Goal: Task Accomplishment & Management: Manage account settings

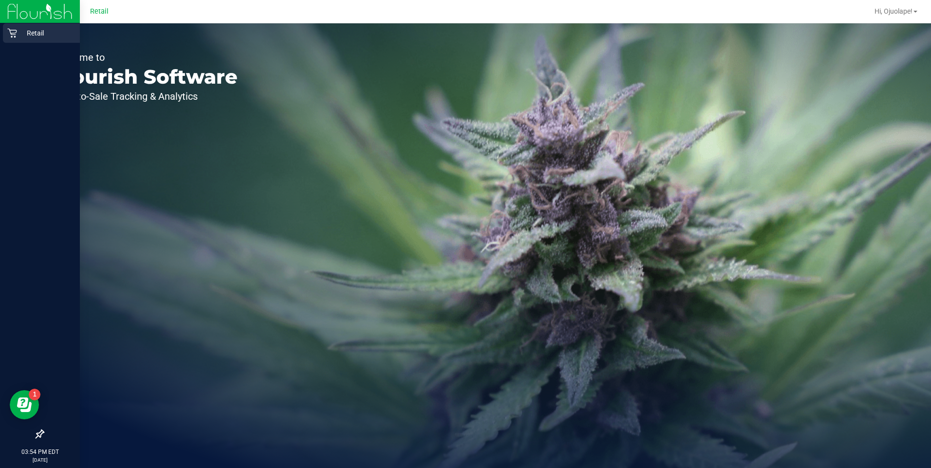
click at [3, 30] on div "Retail" at bounding box center [41, 32] width 77 height 19
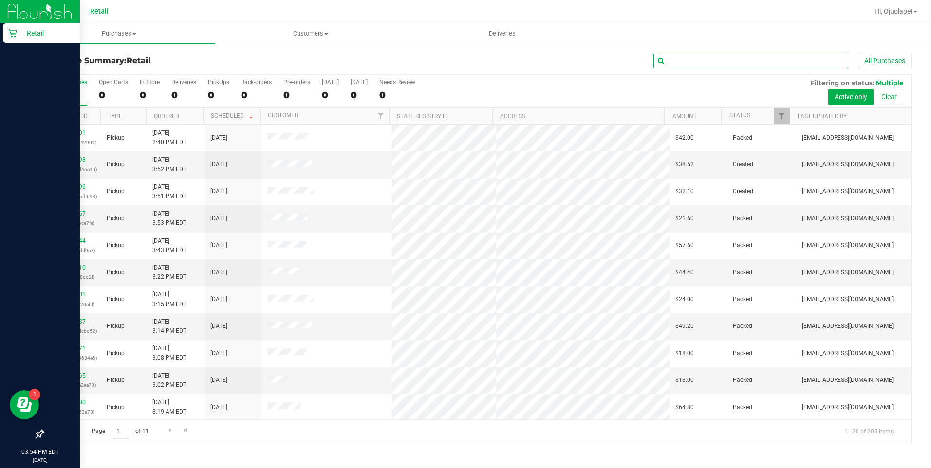
click at [448, 62] on input "text" at bounding box center [750, 61] width 195 height 15
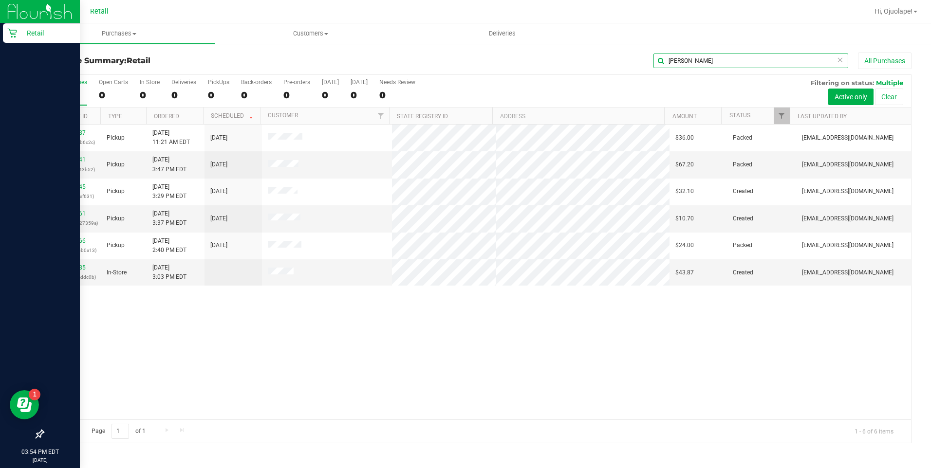
type input "[PERSON_NAME]"
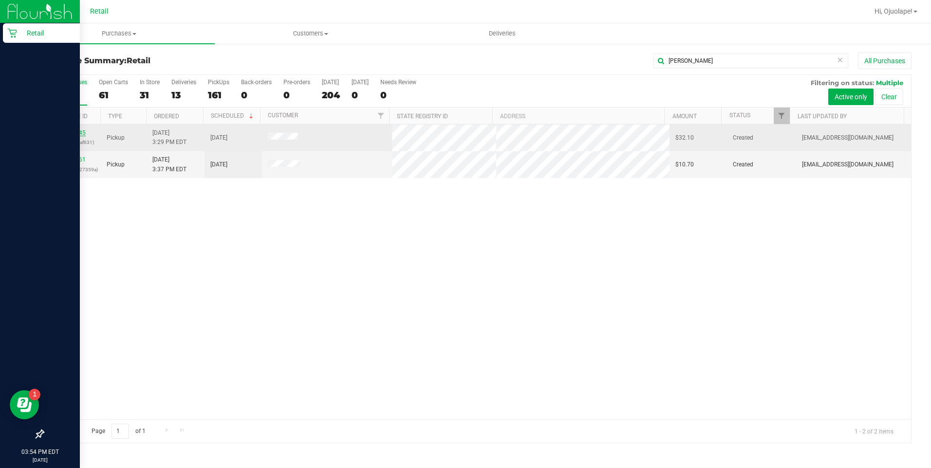
click at [66, 132] on link "01612345" at bounding box center [71, 132] width 27 height 7
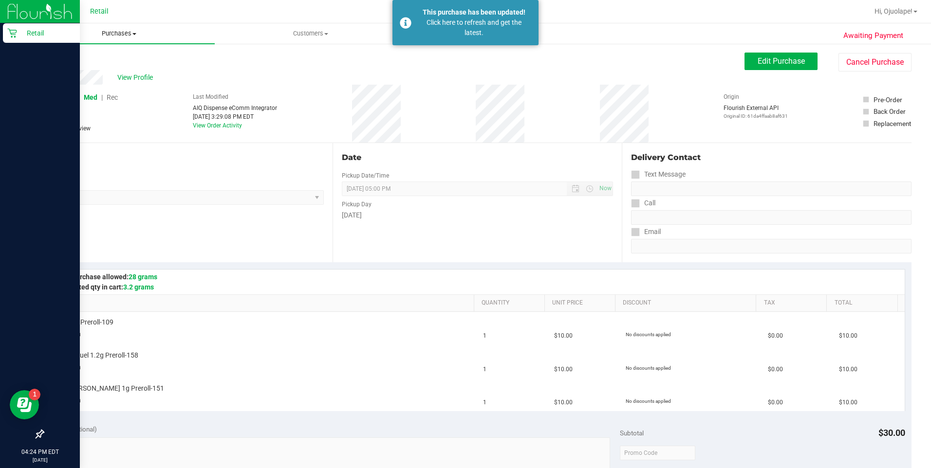
click at [132, 33] on span "Purchases" at bounding box center [118, 33] width 191 height 9
click at [107, 58] on span "Summary of purchases" at bounding box center [73, 59] width 100 height 8
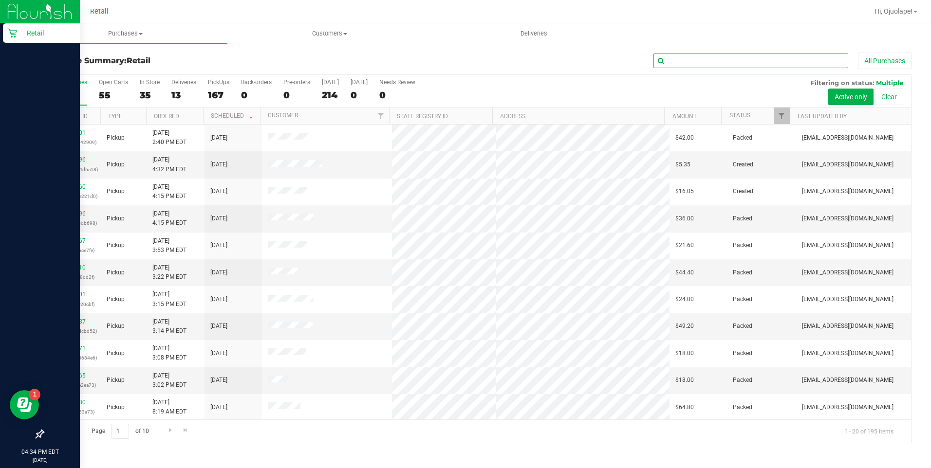
click at [448, 65] on input "text" at bounding box center [750, 61] width 195 height 15
type input "[PERSON_NAME]"
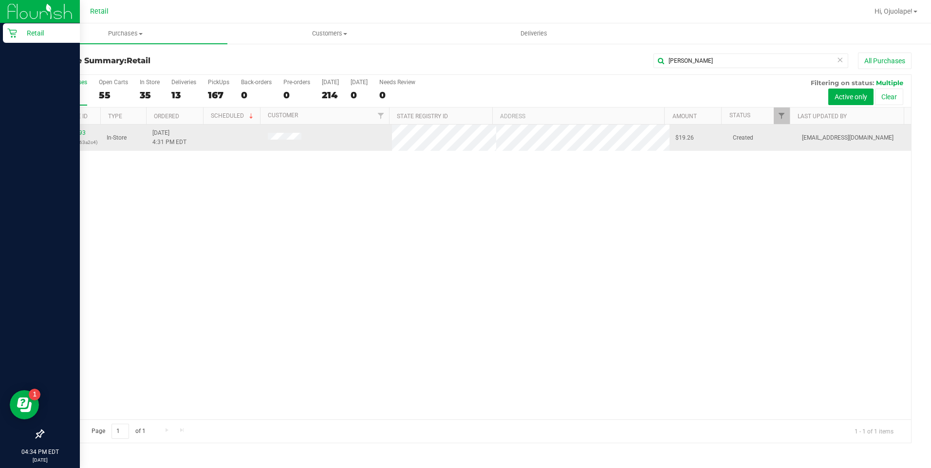
click at [70, 137] on div "01612493 (b1932a387063a2c4)" at bounding box center [72, 138] width 46 height 18
click at [68, 131] on link "01612493" at bounding box center [71, 132] width 27 height 7
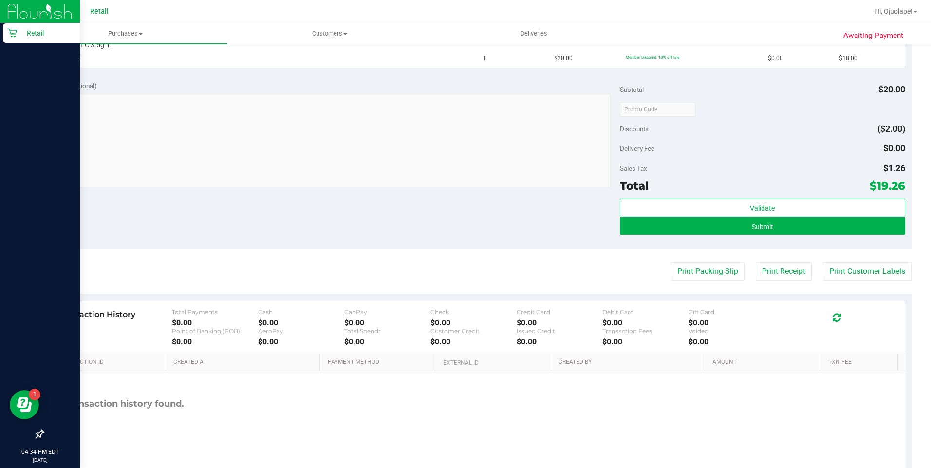
scroll to position [305, 0]
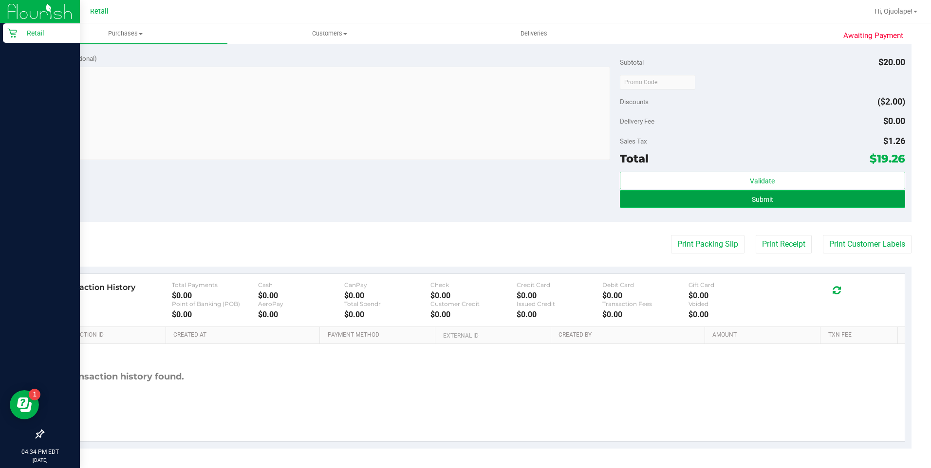
click at [448, 202] on button "Submit" at bounding box center [762, 199] width 285 height 18
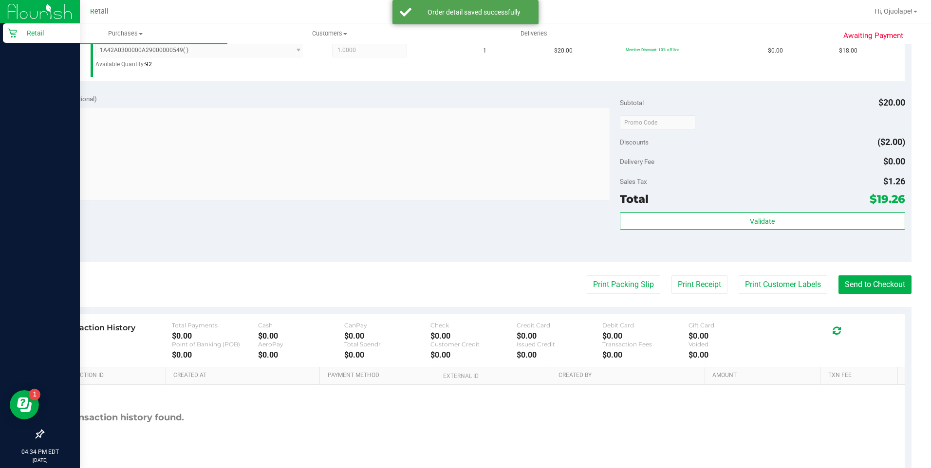
scroll to position [326, 0]
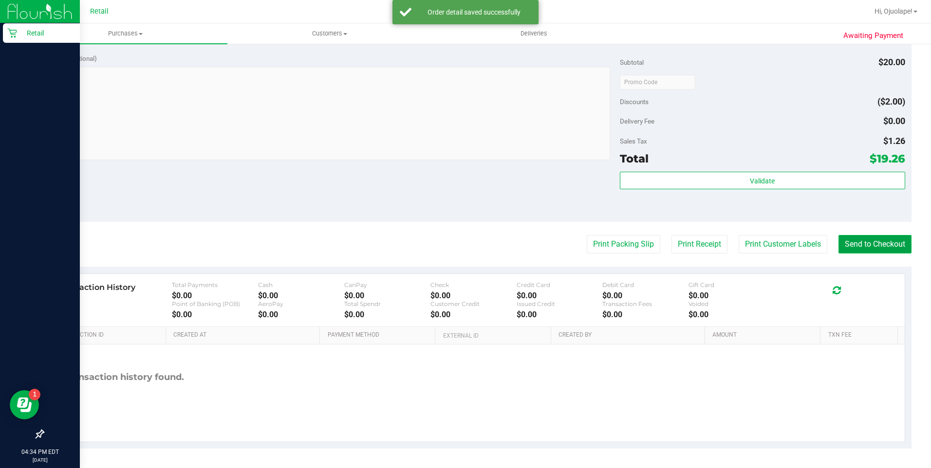
click at [448, 237] on button "Send to Checkout" at bounding box center [874, 244] width 73 height 18
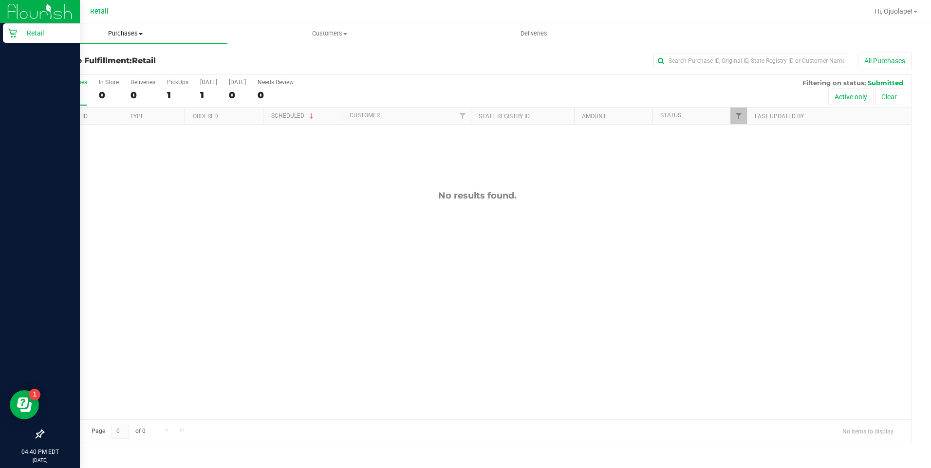
click at [128, 36] on span "Purchases" at bounding box center [125, 33] width 204 height 9
click at [121, 58] on span "Summary of purchases" at bounding box center [73, 59] width 100 height 8
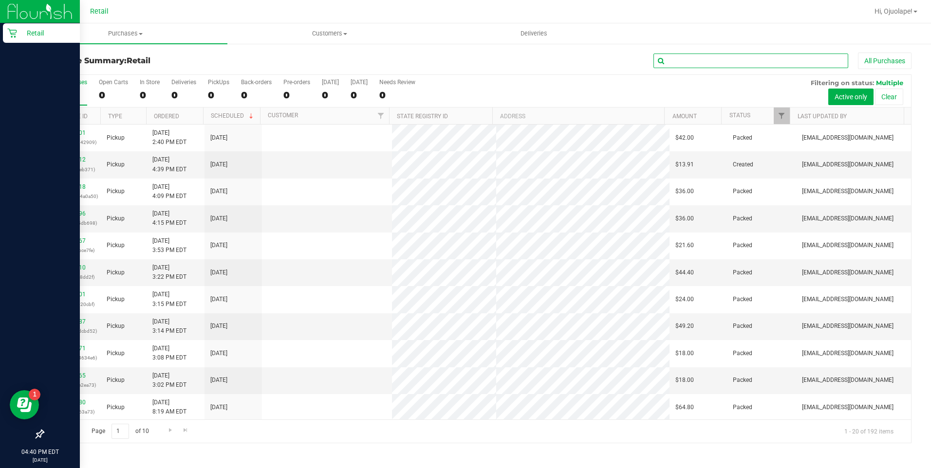
click at [448, 63] on input "text" at bounding box center [750, 61] width 195 height 15
type input "[PERSON_NAME]"
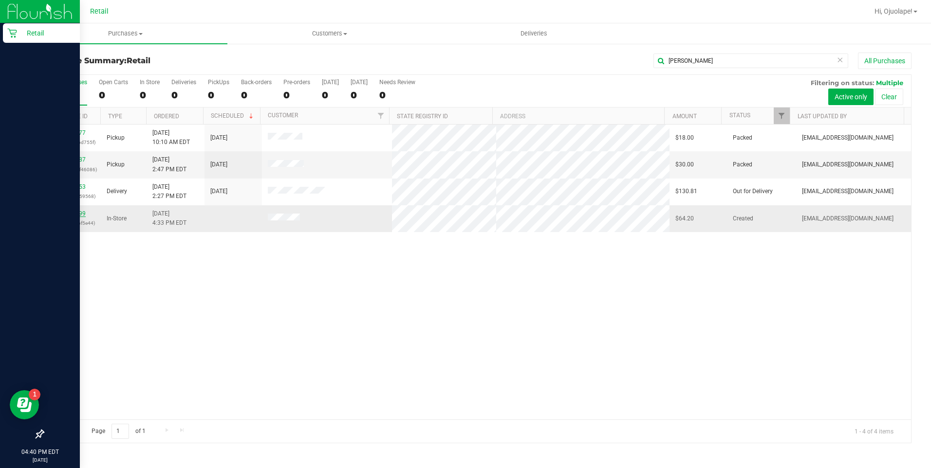
click at [75, 214] on link "01612499" at bounding box center [71, 213] width 27 height 7
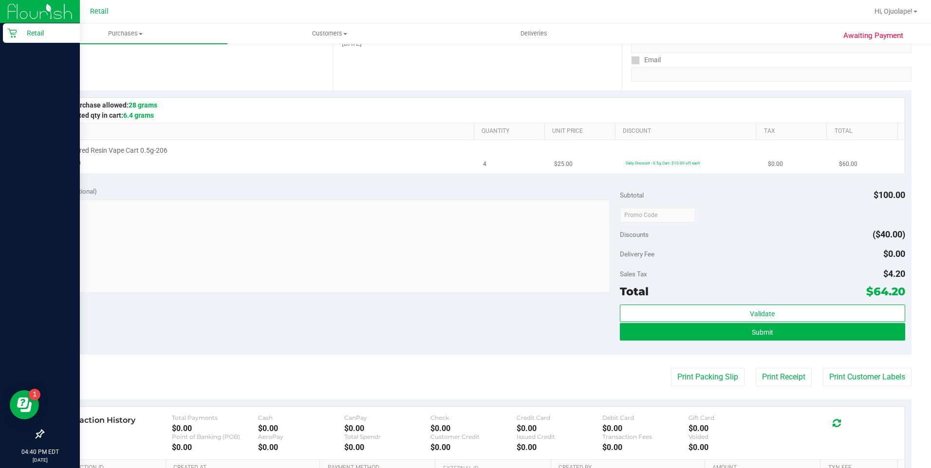
scroll to position [305, 0]
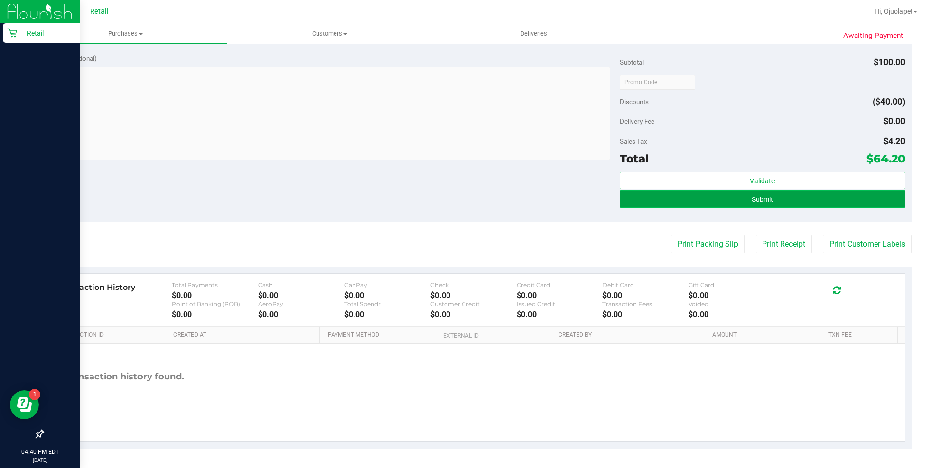
click at [448, 201] on button "Submit" at bounding box center [762, 199] width 285 height 18
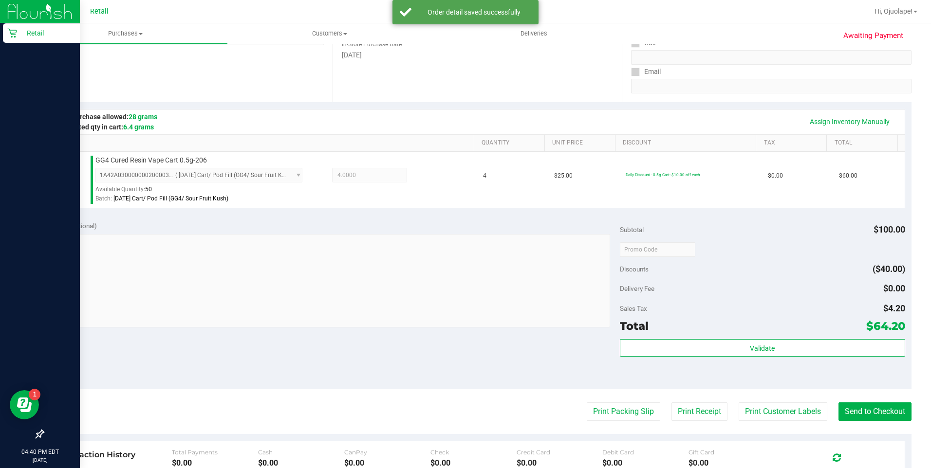
scroll to position [328, 0]
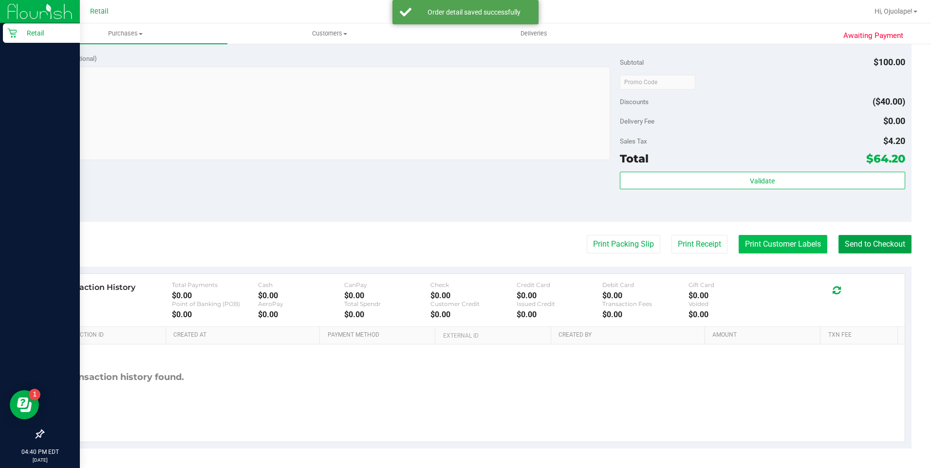
drag, startPoint x: 850, startPoint y: 247, endPoint x: 805, endPoint y: 247, distance: 45.8
click at [448, 247] on button "Send to Checkout" at bounding box center [874, 244] width 73 height 18
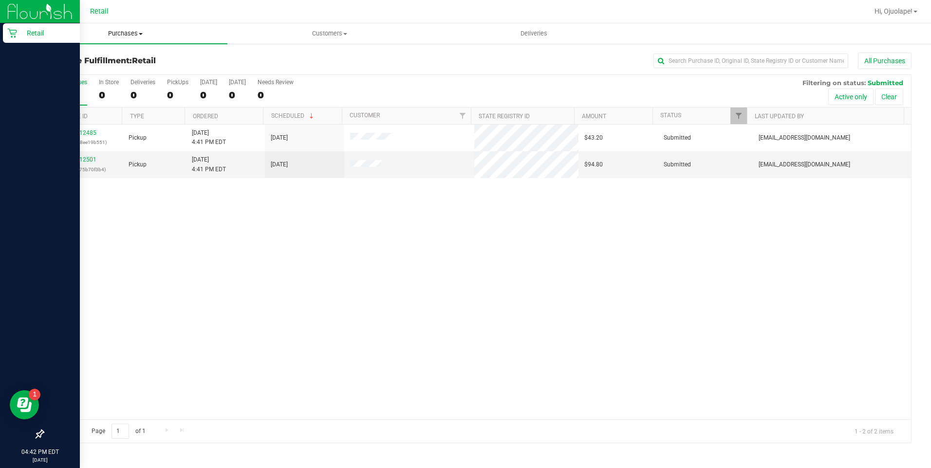
click at [114, 35] on span "Purchases" at bounding box center [125, 33] width 204 height 9
click at [100, 61] on span "Summary of purchases" at bounding box center [73, 59] width 100 height 8
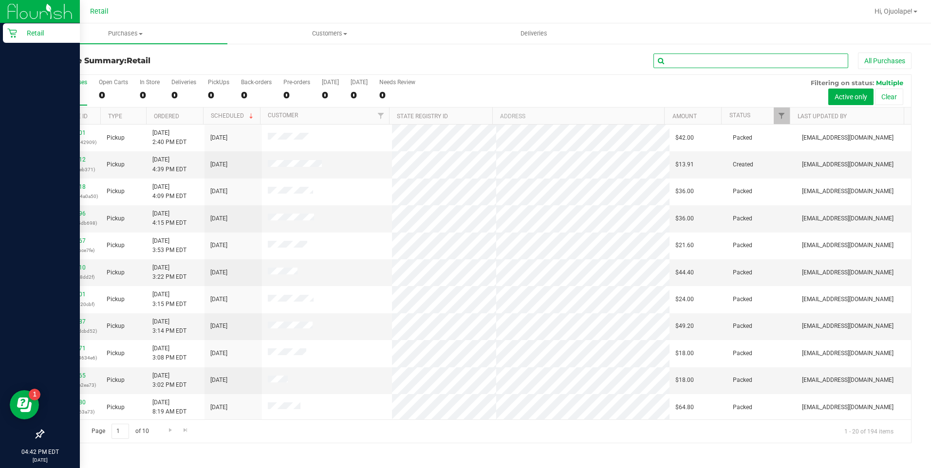
click at [448, 57] on input "text" at bounding box center [750, 61] width 195 height 15
type input "[PERSON_NAME]"
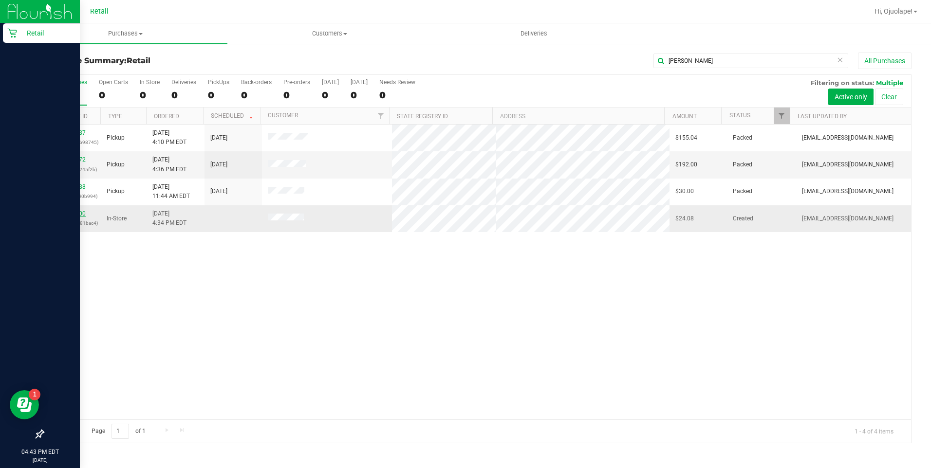
click at [67, 214] on link "01612500" at bounding box center [71, 213] width 27 height 7
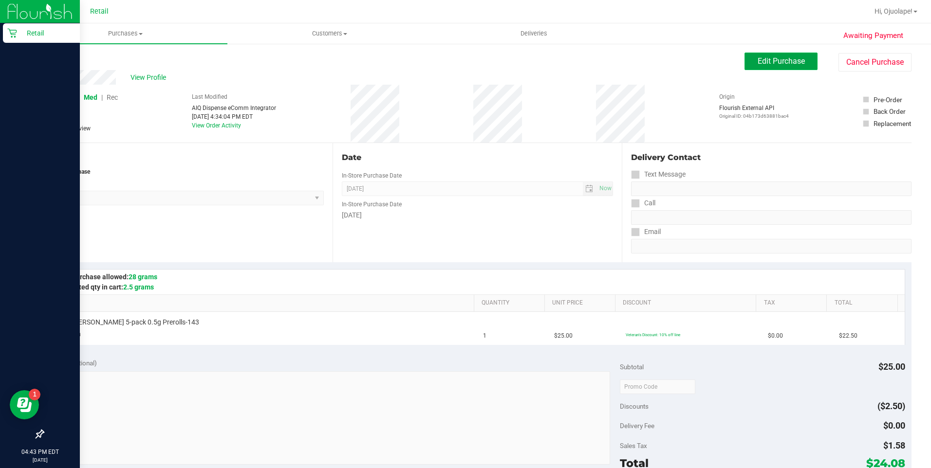
drag, startPoint x: 791, startPoint y: 59, endPoint x: 740, endPoint y: 59, distance: 51.6
click at [448, 59] on span "Edit Purchase" at bounding box center [780, 60] width 47 height 9
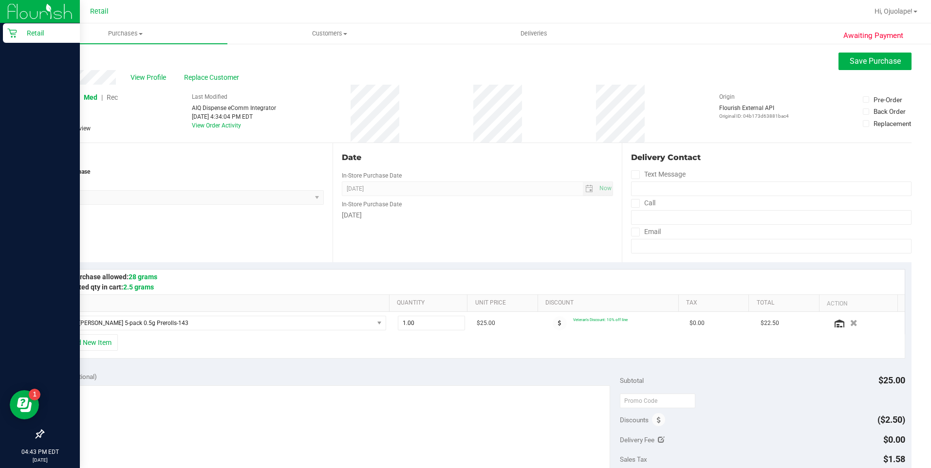
click at [113, 97] on span "Rec" at bounding box center [112, 97] width 11 height 8
click at [448, 63] on span "Save Purchase" at bounding box center [874, 60] width 51 height 9
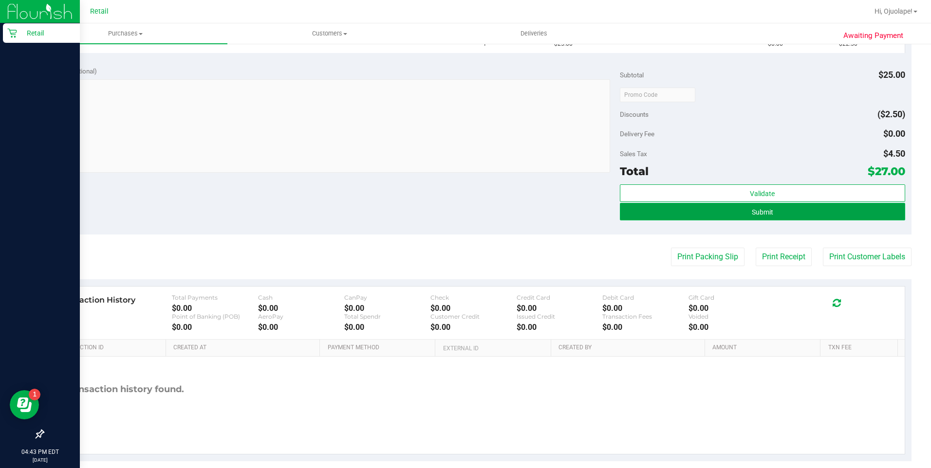
click at [448, 216] on button "Submit" at bounding box center [762, 212] width 285 height 18
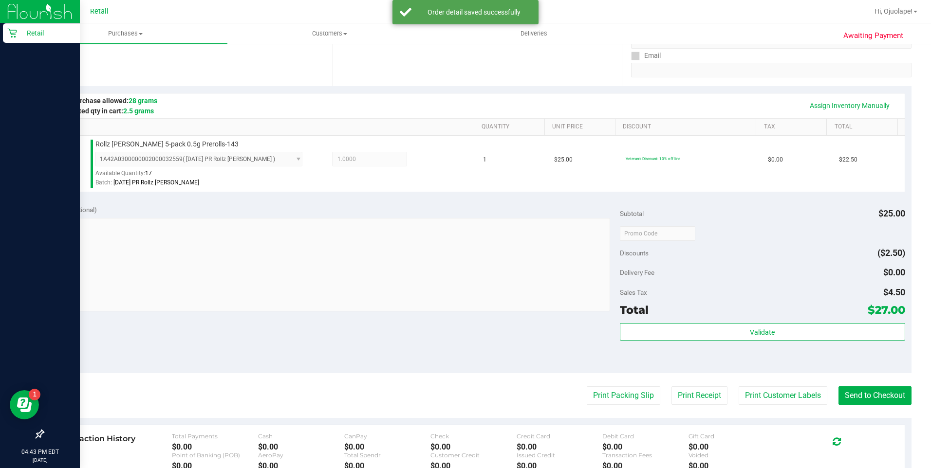
scroll to position [292, 0]
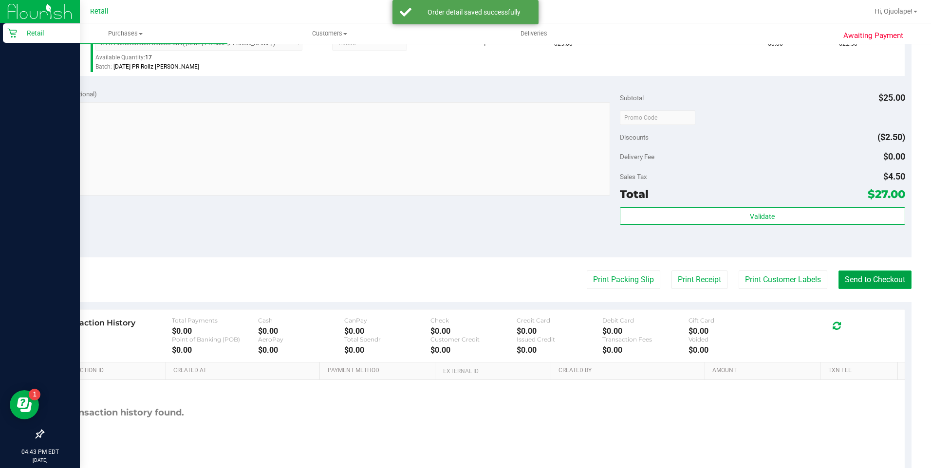
click at [448, 279] on button "Send to Checkout" at bounding box center [874, 280] width 73 height 18
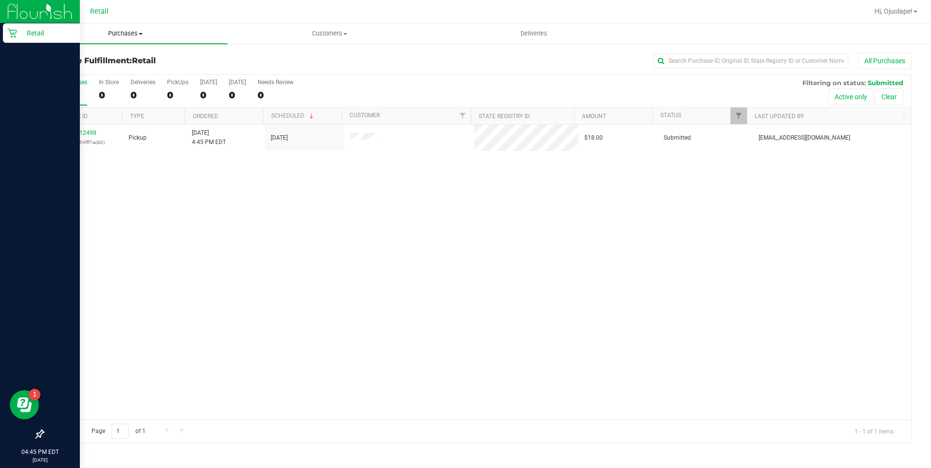
click at [124, 40] on uib-tab-heading "Purchases Summary of purchases Fulfillment All purchases" at bounding box center [125, 33] width 204 height 20
click at [125, 33] on span "Purchases" at bounding box center [125, 33] width 204 height 9
click at [123, 36] on span "Purchases" at bounding box center [125, 33] width 204 height 9
click at [117, 58] on span "Summary of purchases" at bounding box center [73, 59] width 100 height 8
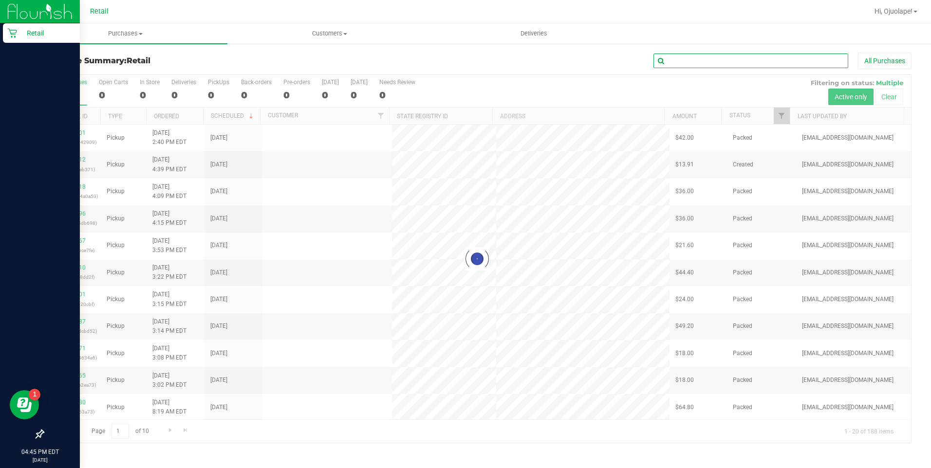
click at [448, 64] on input "text" at bounding box center [750, 61] width 195 height 15
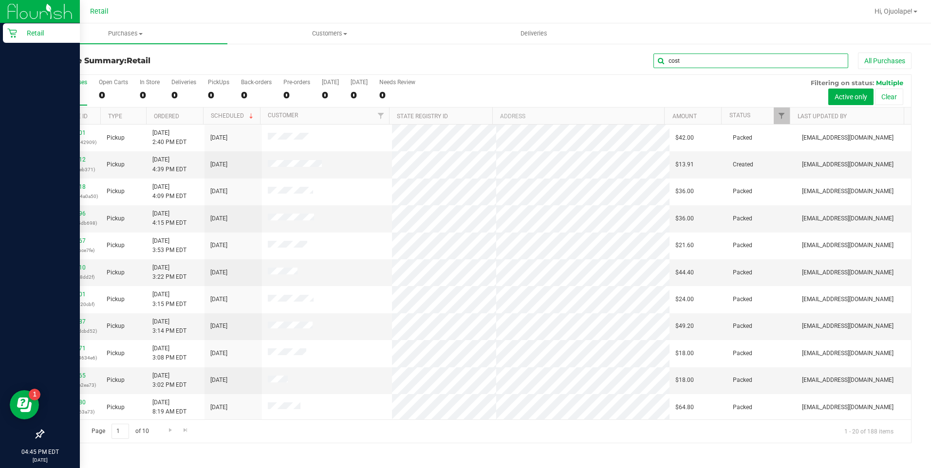
type input "cost"
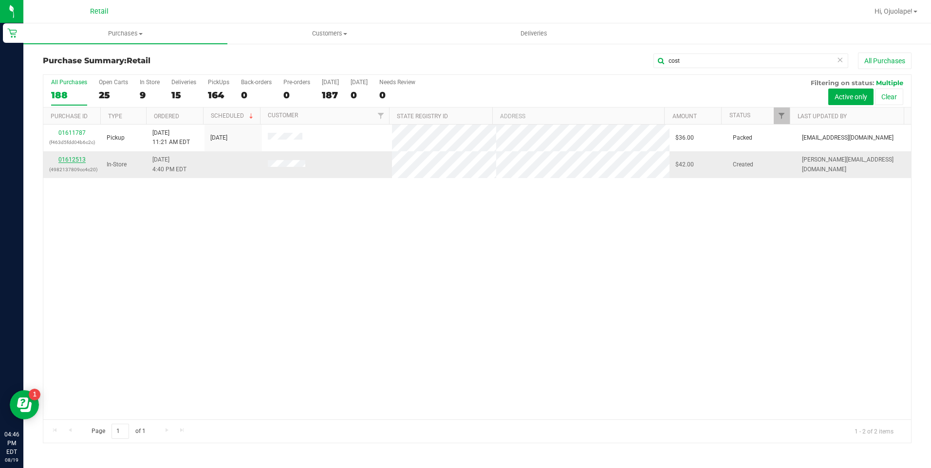
click at [73, 158] on link "01612513" at bounding box center [71, 159] width 27 height 7
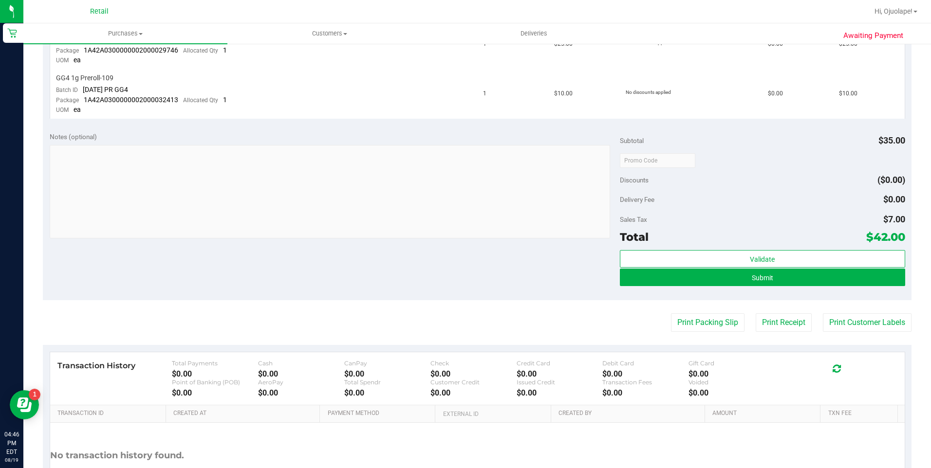
scroll to position [370, 0]
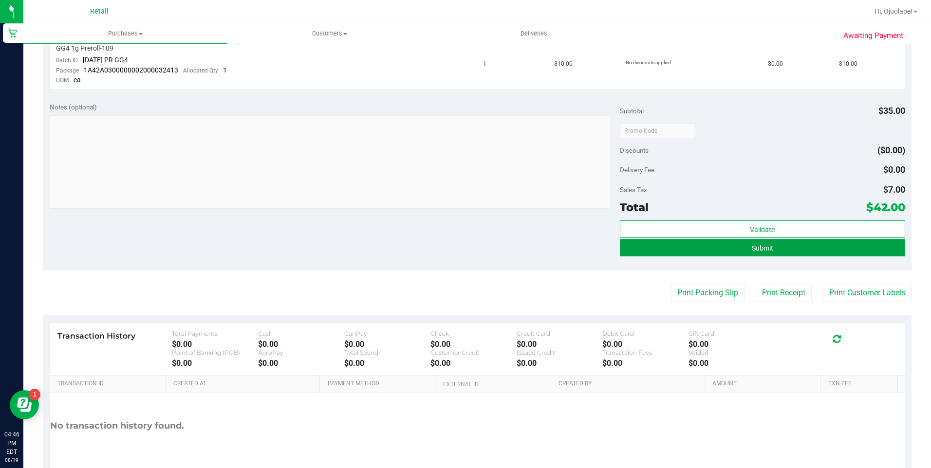
click at [448, 249] on button "Submit" at bounding box center [762, 248] width 285 height 18
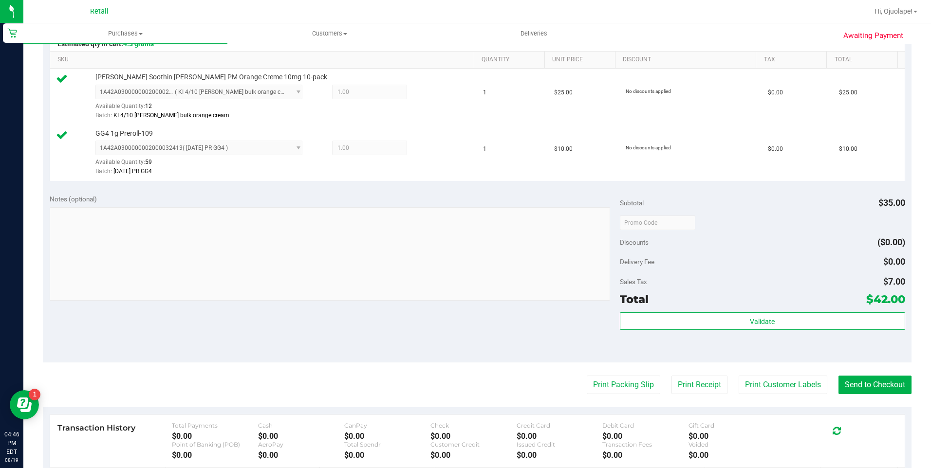
scroll to position [384, 0]
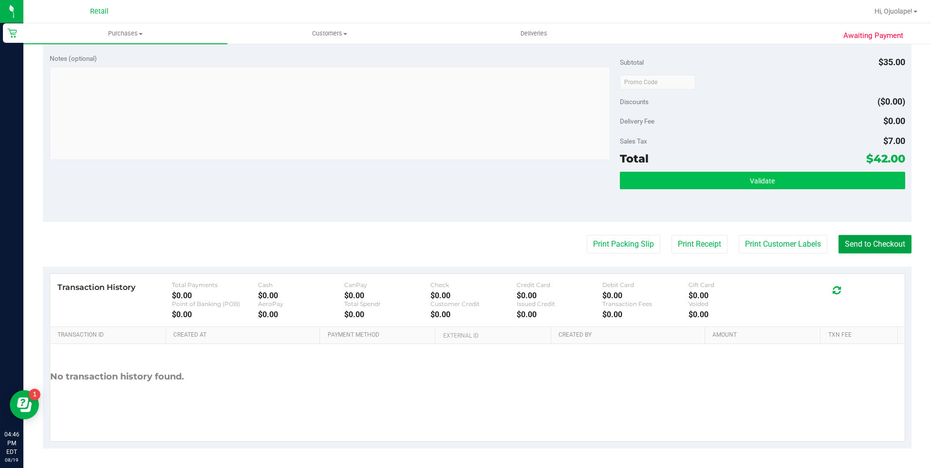
drag, startPoint x: 868, startPoint y: 246, endPoint x: 735, endPoint y: 174, distance: 151.4
click at [448, 245] on button "Send to Checkout" at bounding box center [874, 244] width 73 height 18
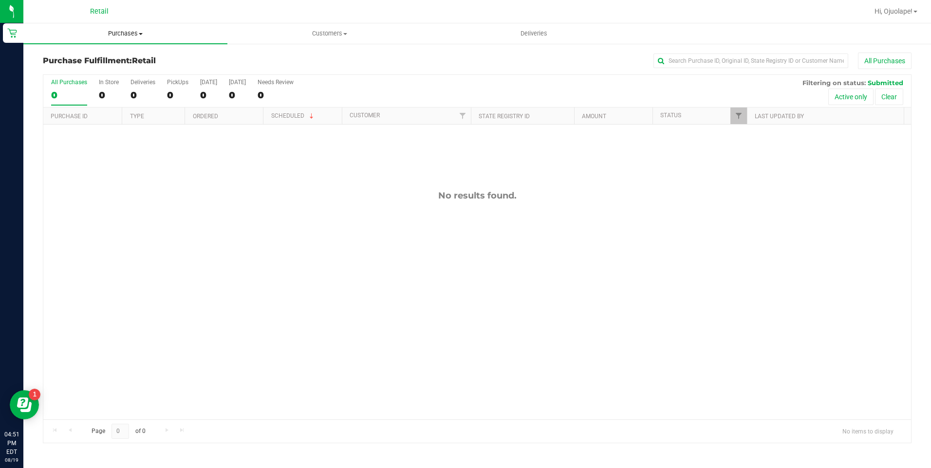
click at [129, 36] on span "Purchases" at bounding box center [125, 33] width 204 height 9
click at [122, 60] on li "Summary of purchases" at bounding box center [125, 59] width 204 height 12
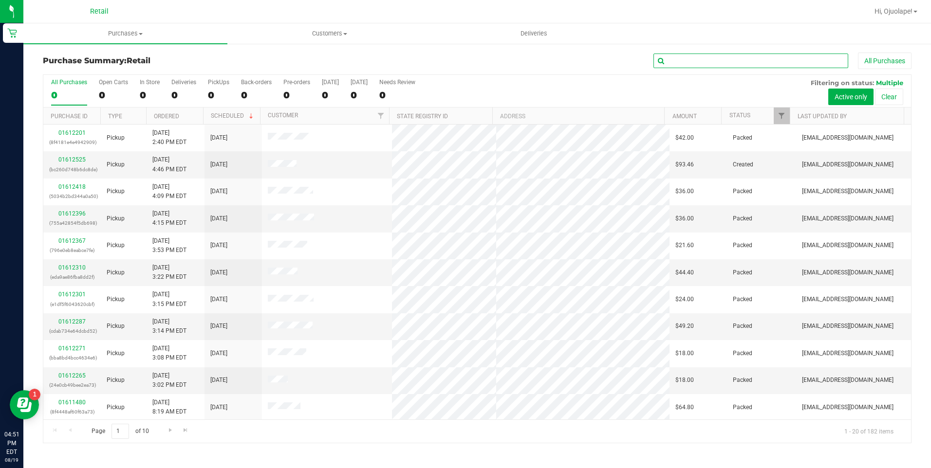
click at [448, 62] on input "text" at bounding box center [750, 61] width 195 height 15
type input "[PERSON_NAME]"
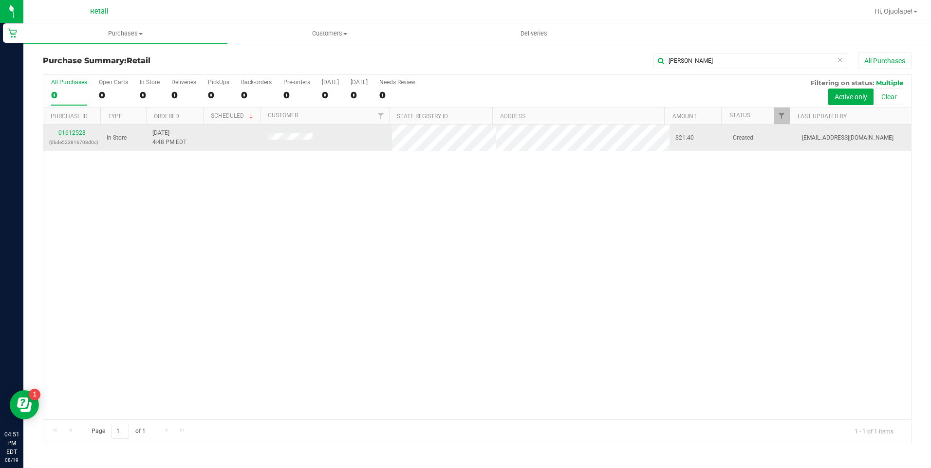
click at [76, 131] on link "01612528" at bounding box center [71, 132] width 27 height 7
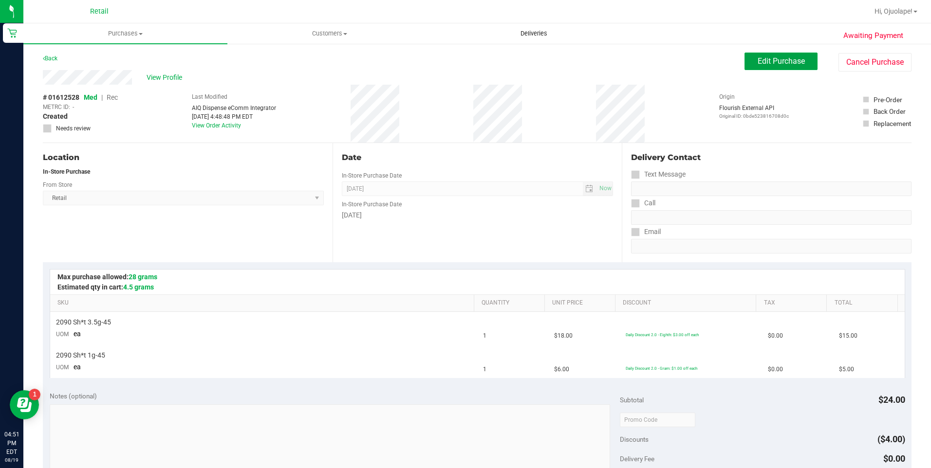
drag, startPoint x: 783, startPoint y: 53, endPoint x: 568, endPoint y: 24, distance: 216.6
click at [448, 53] on button "Edit Purchase" at bounding box center [780, 62] width 73 height 18
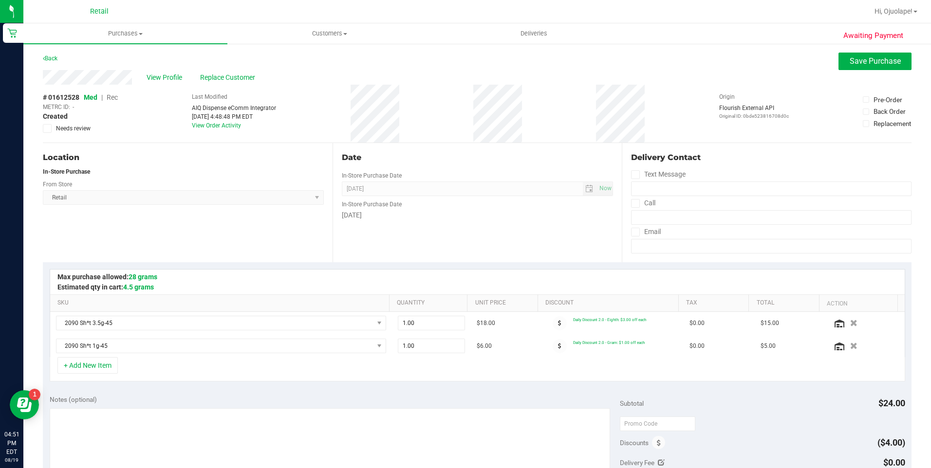
click at [116, 96] on span "Rec" at bounding box center [112, 97] width 11 height 8
click at [448, 64] on span "Save Purchase" at bounding box center [874, 60] width 51 height 9
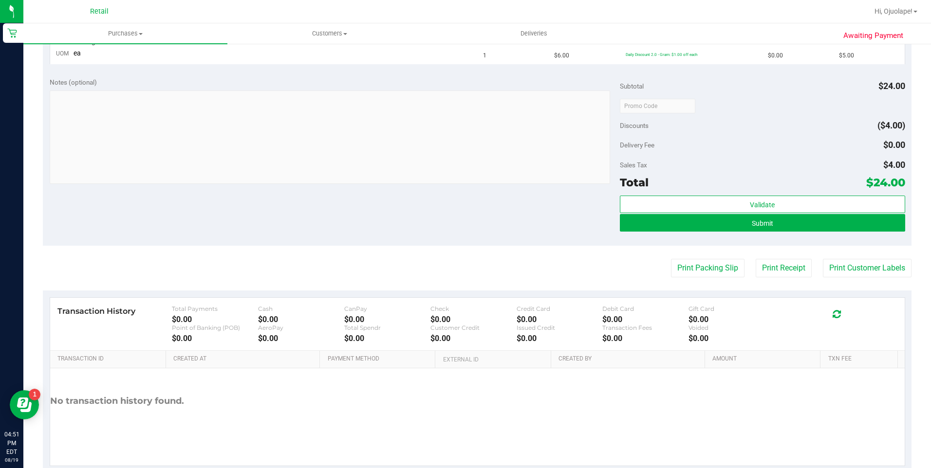
scroll to position [338, 0]
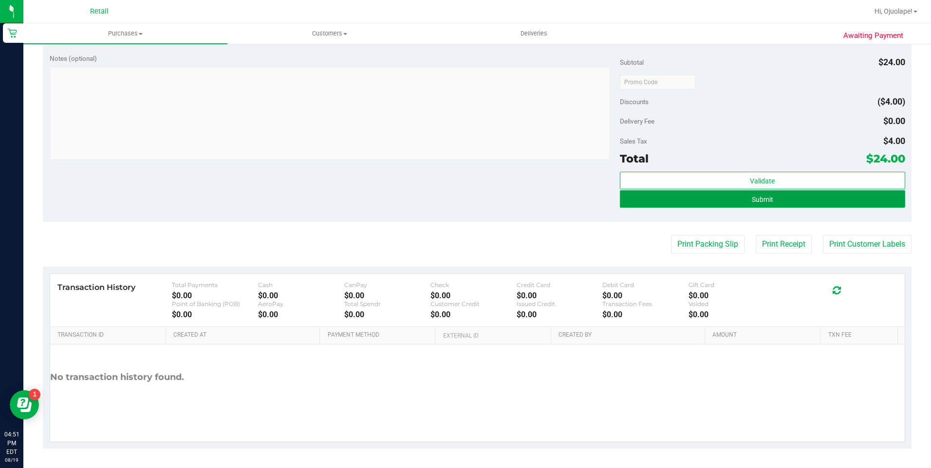
click at [448, 199] on button "Submit" at bounding box center [762, 199] width 285 height 18
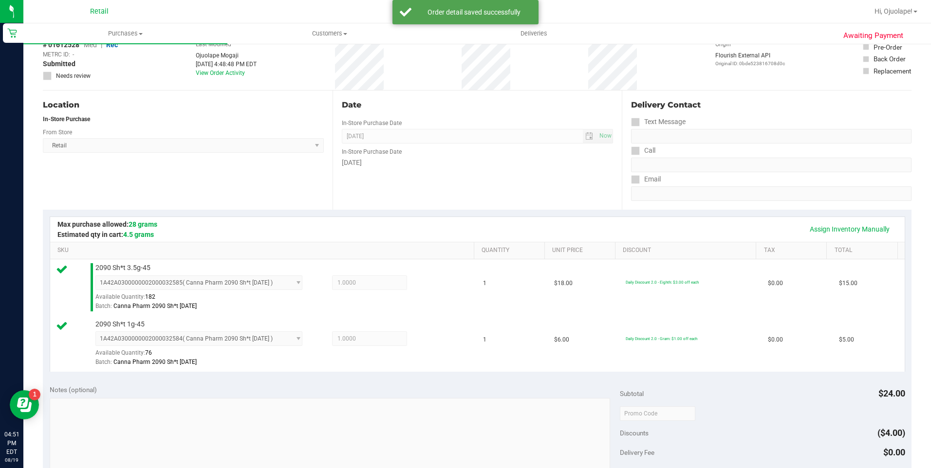
scroll to position [243, 0]
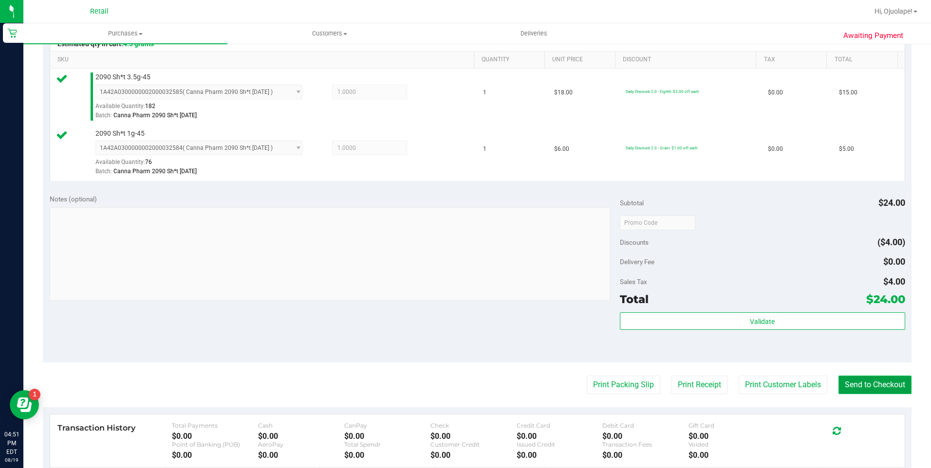
click at [448, 316] on button "Send to Checkout" at bounding box center [874, 385] width 73 height 18
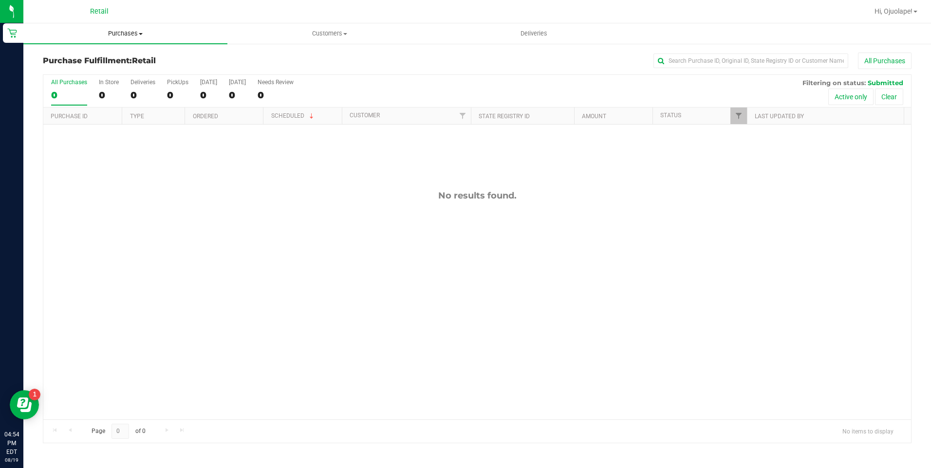
click at [135, 30] on span "Purchases" at bounding box center [125, 33] width 204 height 9
click at [106, 56] on span "Summary of purchases" at bounding box center [73, 59] width 100 height 8
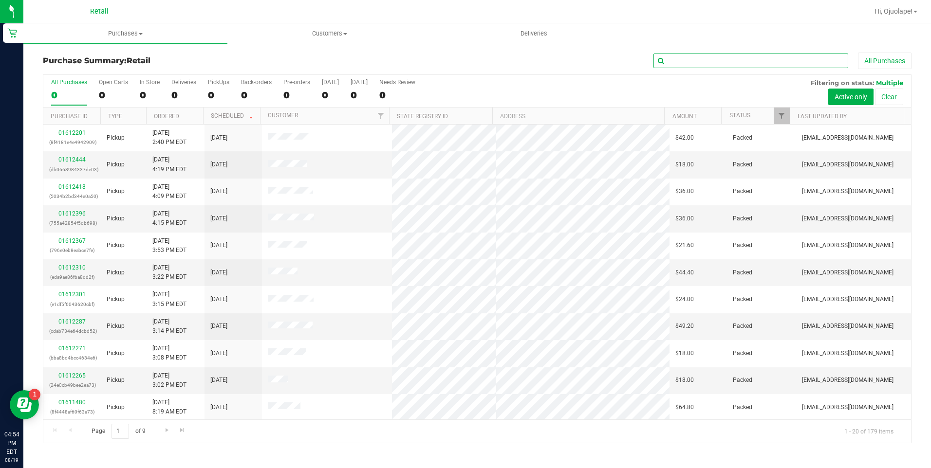
click at [448, 63] on input "text" at bounding box center [750, 61] width 195 height 15
type input "[PERSON_NAME]"
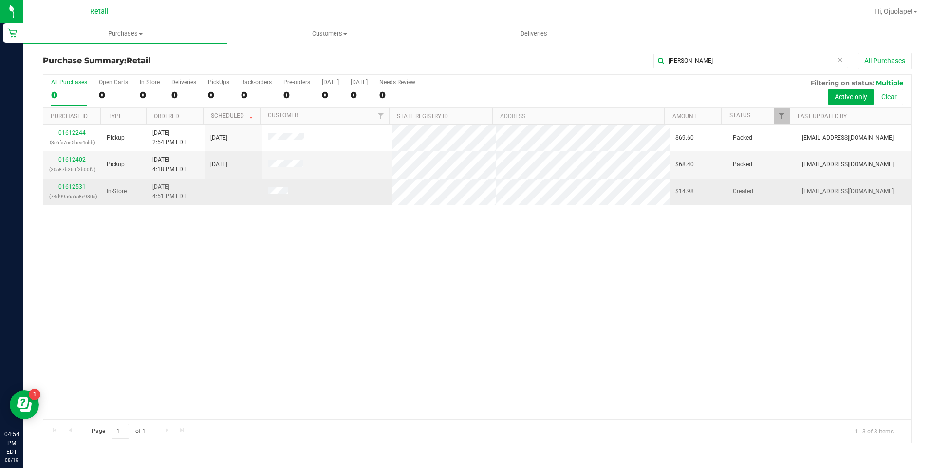
click at [83, 186] on link "01612531" at bounding box center [71, 187] width 27 height 7
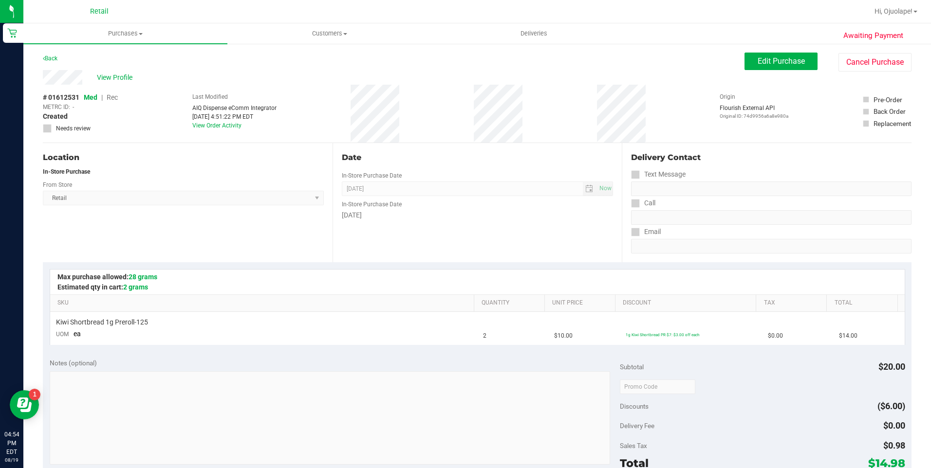
click at [448, 73] on div "View Profile # 01612531 Med | Rec METRC ID: - Created Needs review Last Modifie…" at bounding box center [477, 106] width 868 height 73
drag, startPoint x: 774, startPoint y: 64, endPoint x: 634, endPoint y: 63, distance: 140.2
click at [448, 63] on span "Edit Purchase" at bounding box center [780, 60] width 47 height 9
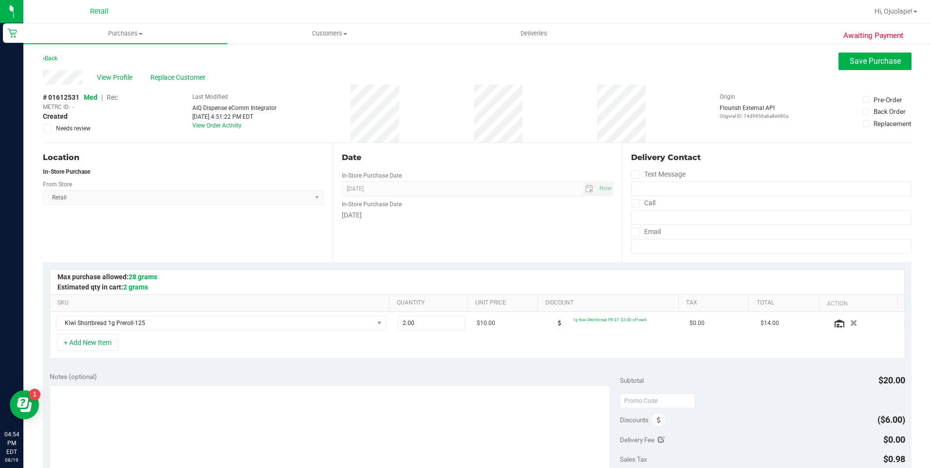
click at [113, 97] on span "Rec" at bounding box center [112, 97] width 11 height 8
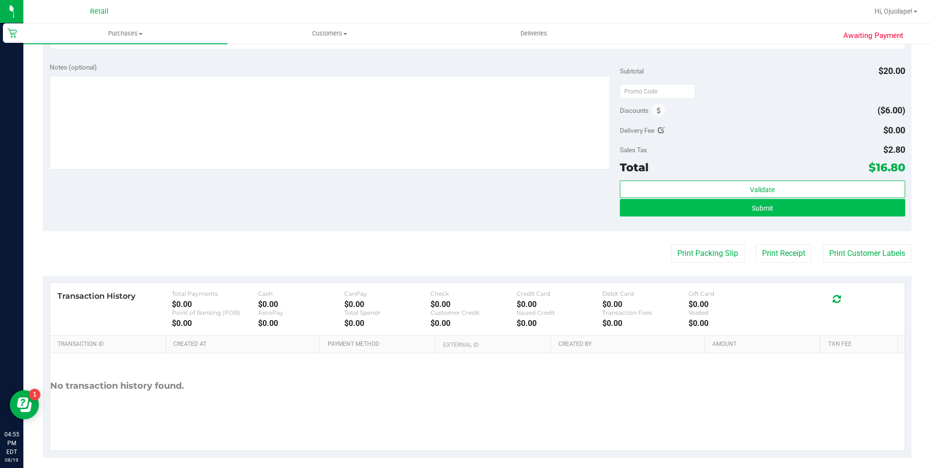
scroll to position [319, 0]
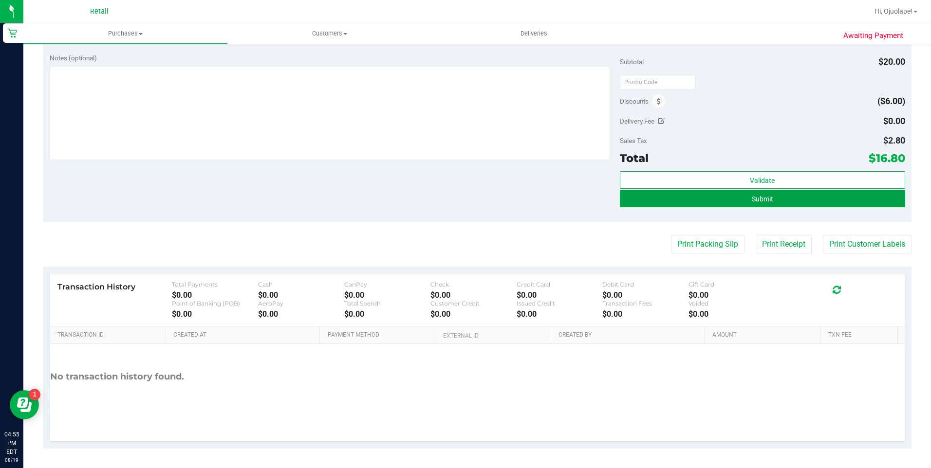
click at [448, 197] on button "Submit" at bounding box center [762, 199] width 285 height 18
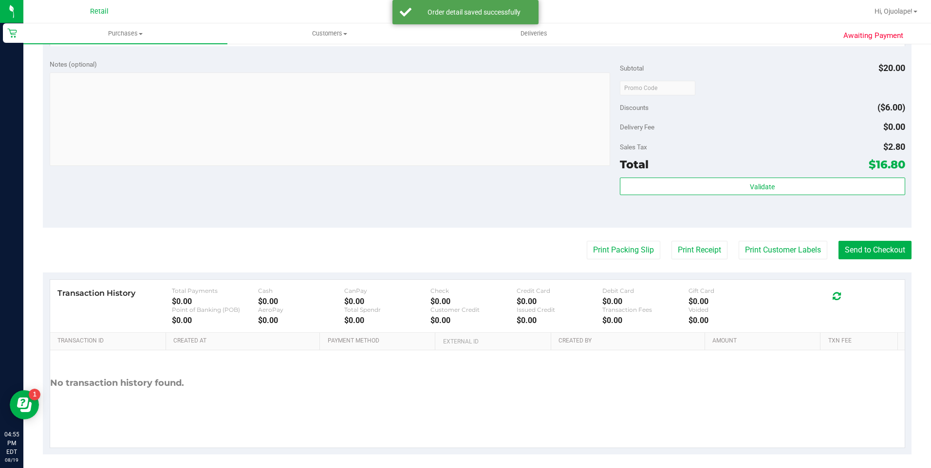
scroll to position [328, 0]
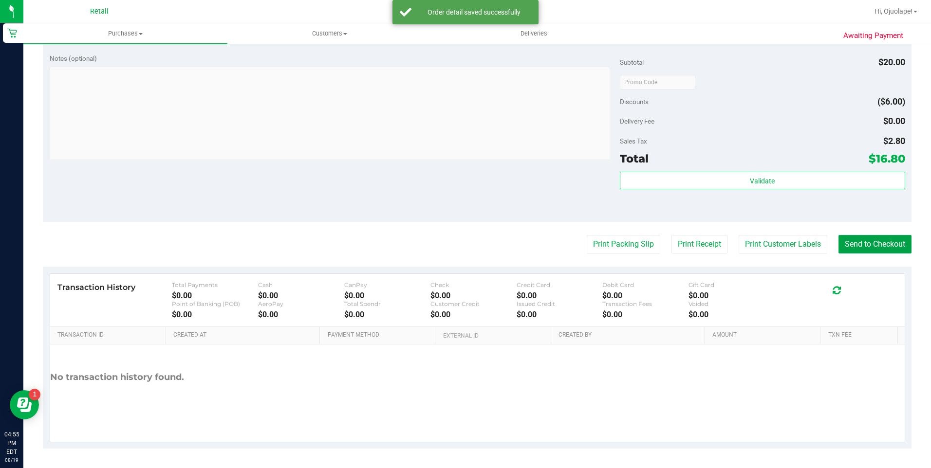
click at [448, 245] on button "Send to Checkout" at bounding box center [874, 244] width 73 height 18
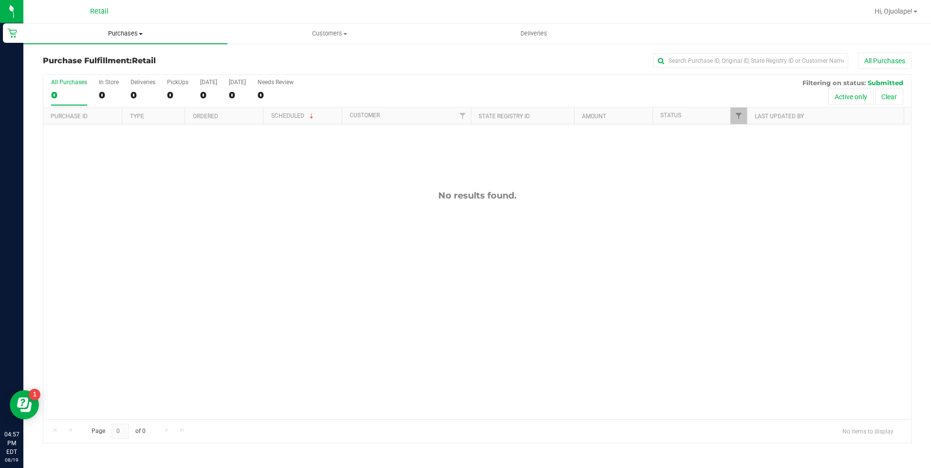
click at [132, 25] on uib-tab-heading "Purchases Summary of purchases Fulfillment All purchases" at bounding box center [125, 33] width 204 height 20
click at [132, 30] on span "Purchases" at bounding box center [125, 33] width 204 height 9
click at [121, 27] on uib-tab-heading "Purchases Summary of purchases Fulfillment All purchases" at bounding box center [125, 33] width 204 height 20
click at [123, 30] on span "Purchases" at bounding box center [125, 33] width 204 height 9
click at [120, 32] on span "Purchases" at bounding box center [125, 33] width 204 height 9
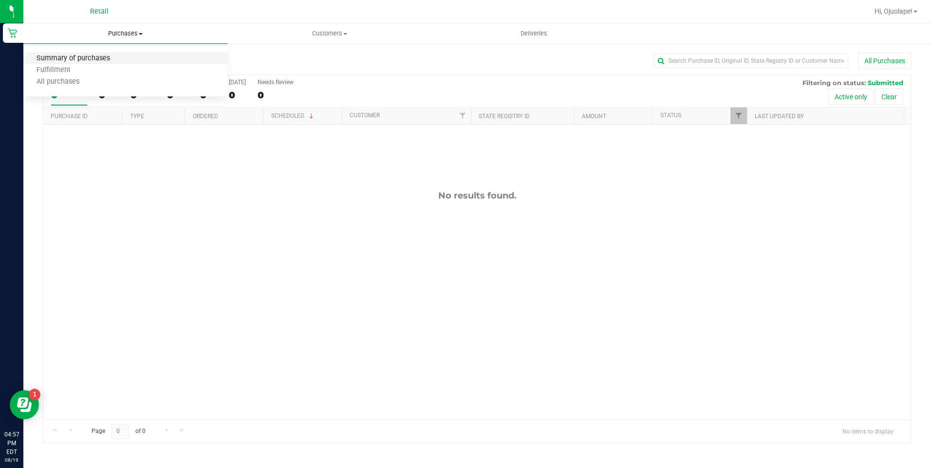
click at [106, 55] on span "Summary of purchases" at bounding box center [73, 59] width 100 height 8
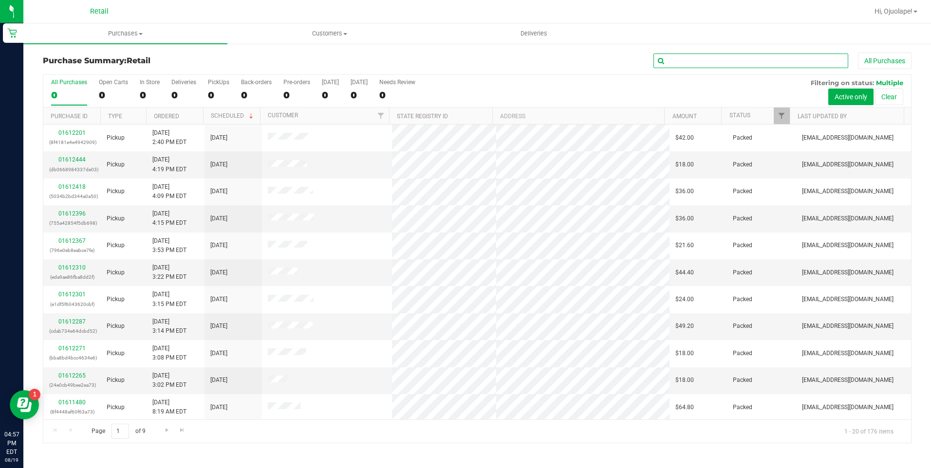
click at [448, 57] on input "text" at bounding box center [750, 61] width 195 height 15
type input "[PERSON_NAME]"
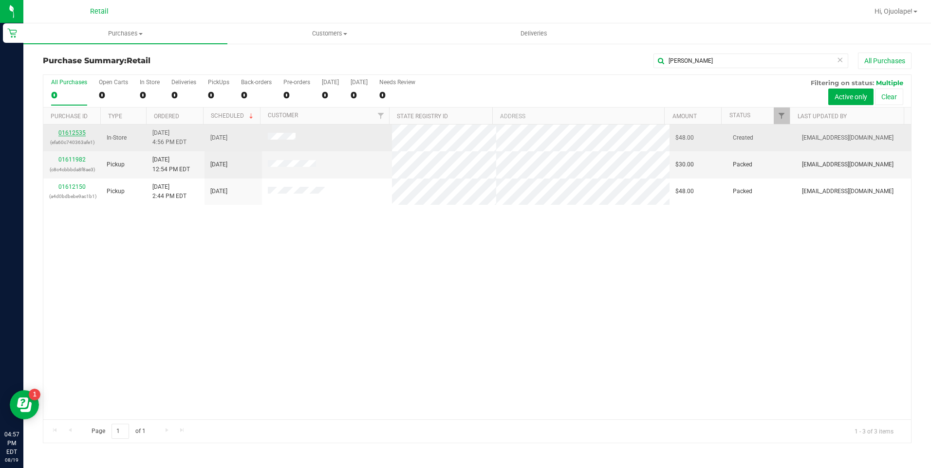
click at [80, 135] on link "01612535" at bounding box center [71, 132] width 27 height 7
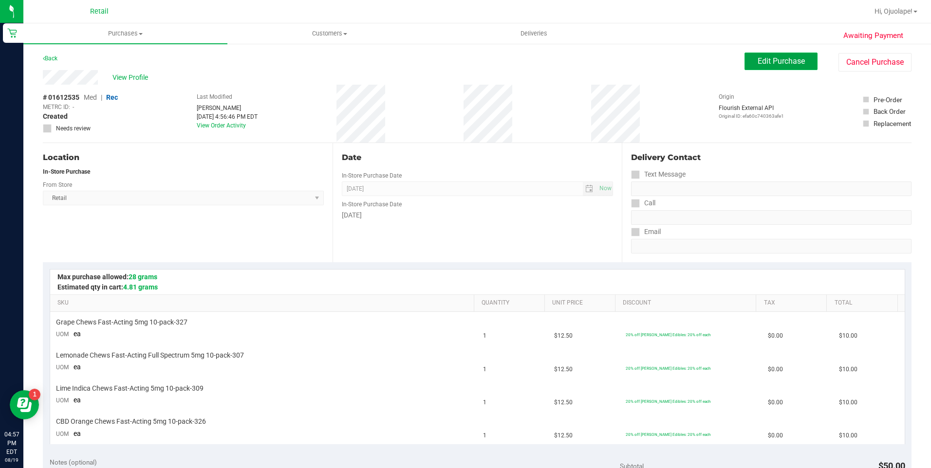
click at [448, 60] on span "Edit Purchase" at bounding box center [780, 60] width 47 height 9
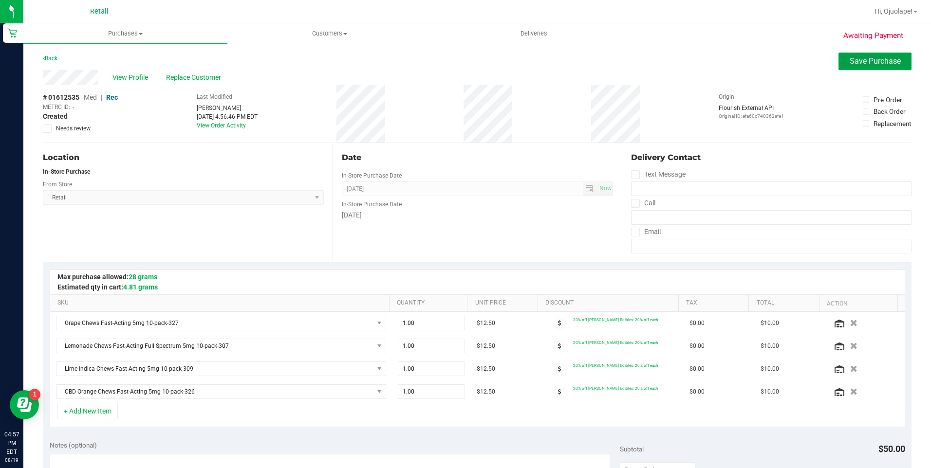
drag, startPoint x: 856, startPoint y: 62, endPoint x: 816, endPoint y: 76, distance: 42.5
click at [448, 62] on span "Save Purchase" at bounding box center [874, 60] width 51 height 9
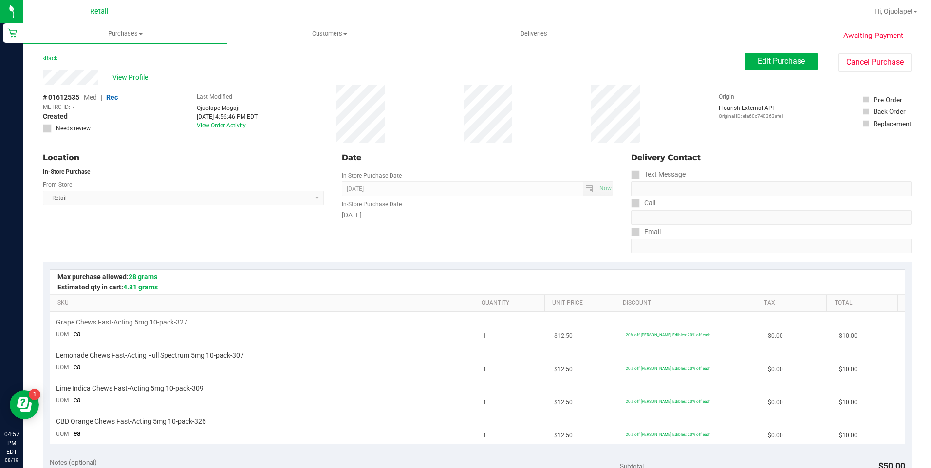
scroll to position [341, 0]
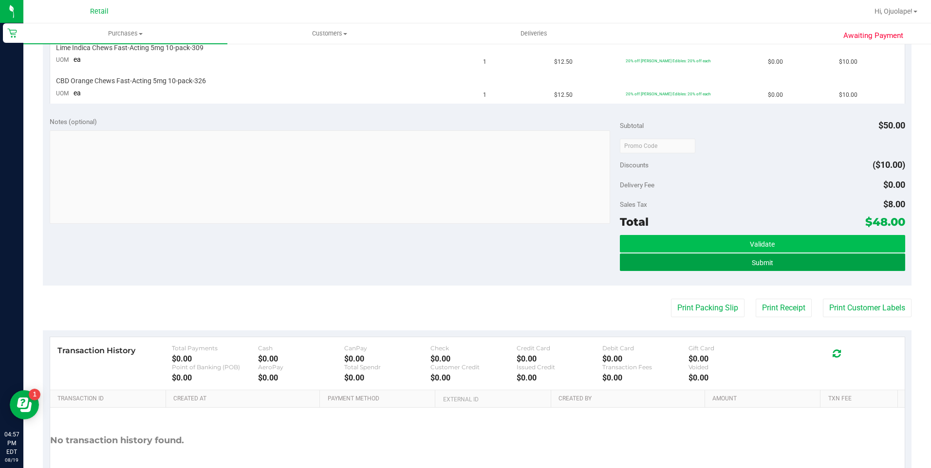
click at [448, 266] on button "Submit" at bounding box center [762, 263] width 285 height 18
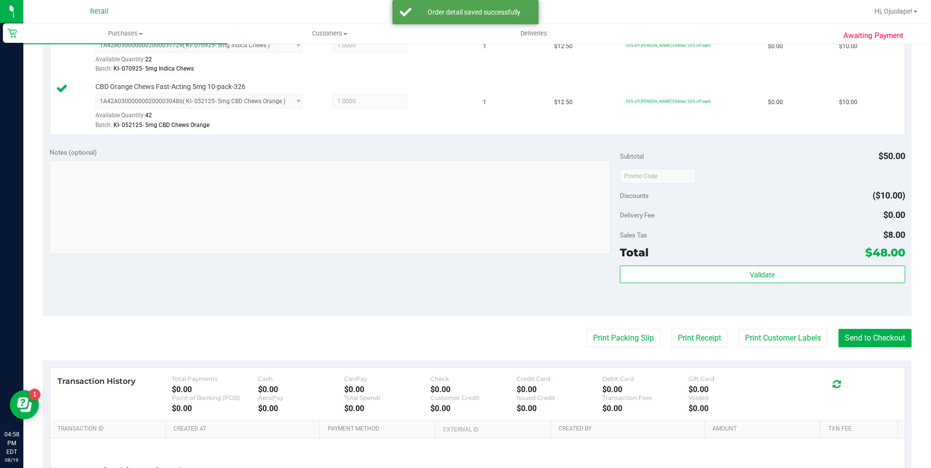
scroll to position [497, 0]
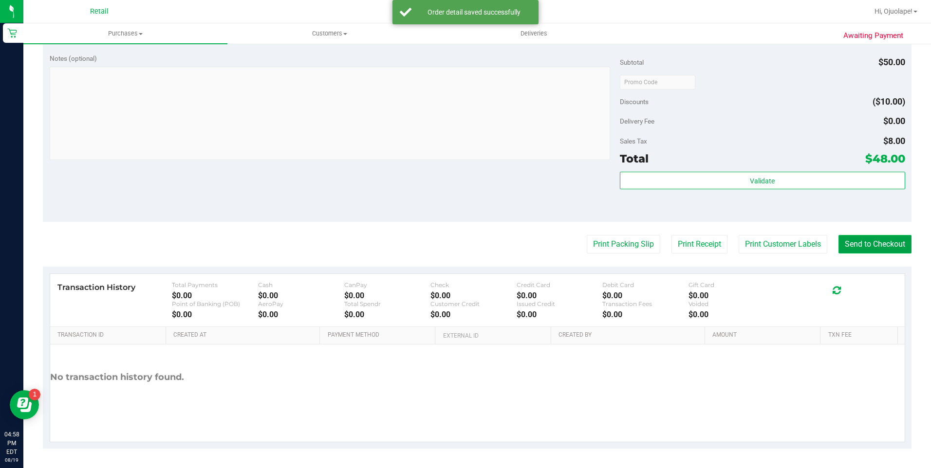
click at [448, 244] on button "Send to Checkout" at bounding box center [874, 244] width 73 height 18
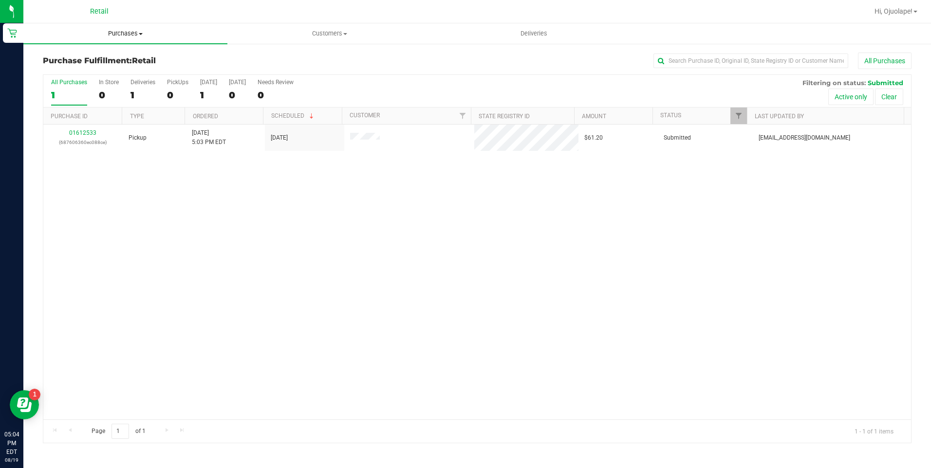
click at [122, 34] on span "Purchases" at bounding box center [125, 33] width 204 height 9
click at [118, 58] on span "Summary of purchases" at bounding box center [73, 59] width 100 height 8
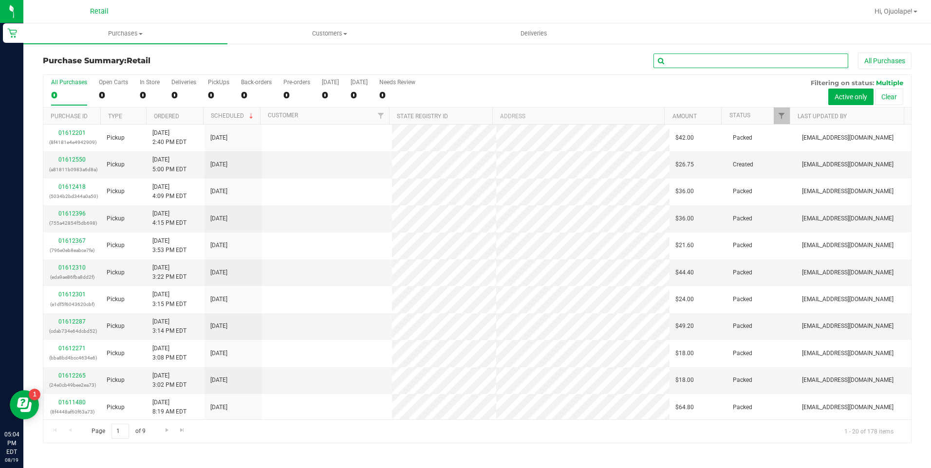
click at [448, 62] on input "text" at bounding box center [750, 61] width 195 height 15
click at [448, 55] on input "text" at bounding box center [750, 61] width 195 height 15
type input "carlo"
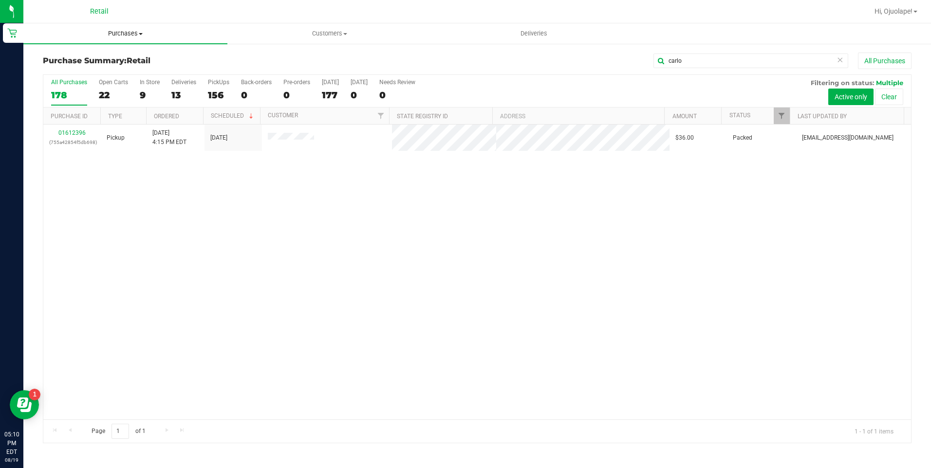
click at [125, 37] on span "Purchases" at bounding box center [125, 33] width 204 height 9
click at [116, 64] on li "Summary of purchases" at bounding box center [125, 59] width 204 height 12
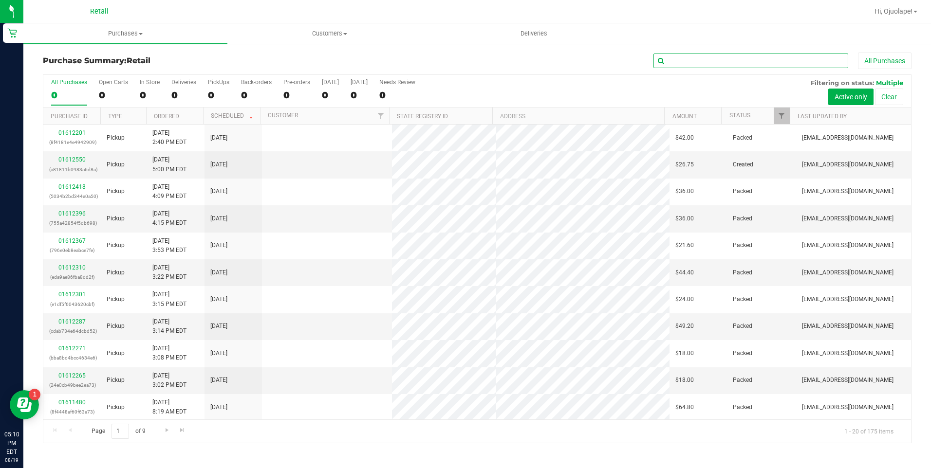
click at [448, 63] on input "text" at bounding box center [750, 61] width 195 height 15
type input "bern"
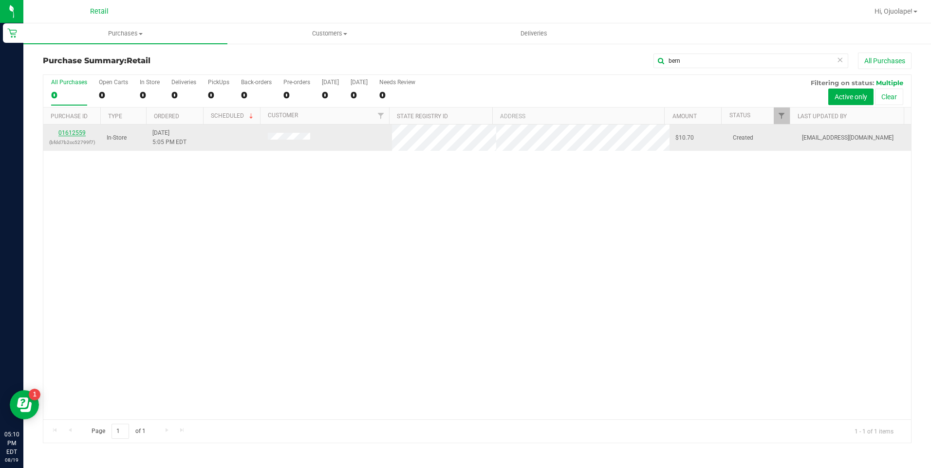
click at [70, 136] on link "01612559" at bounding box center [71, 132] width 27 height 7
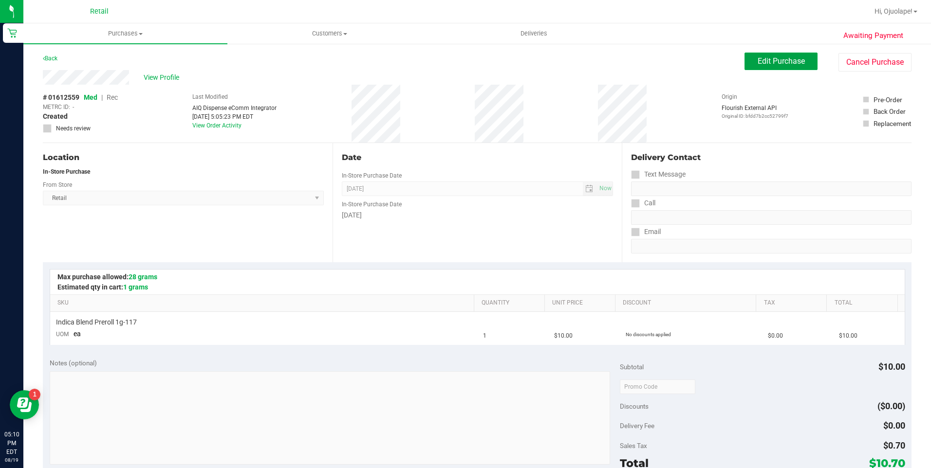
drag, startPoint x: 791, startPoint y: 59, endPoint x: 146, endPoint y: 69, distance: 646.0
click at [448, 60] on span "Edit Purchase" at bounding box center [780, 60] width 47 height 9
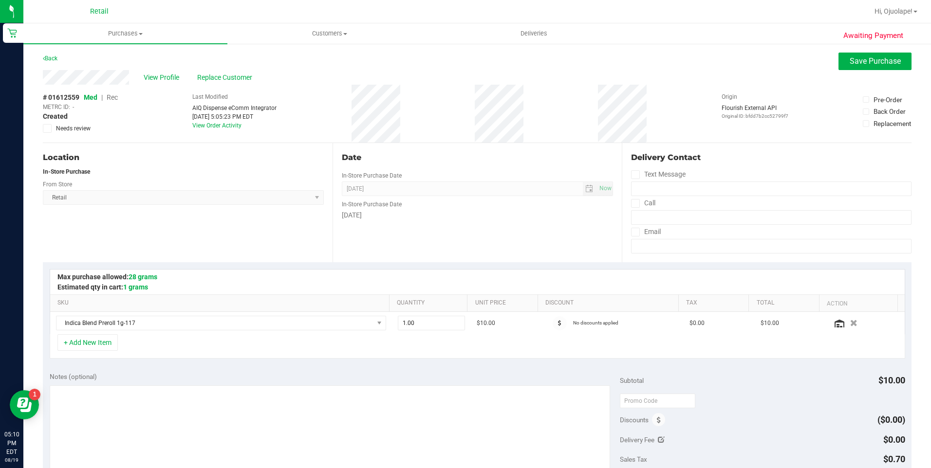
click at [117, 97] on span "Rec" at bounding box center [112, 97] width 11 height 8
click at [448, 61] on span "Save Purchase" at bounding box center [874, 60] width 51 height 9
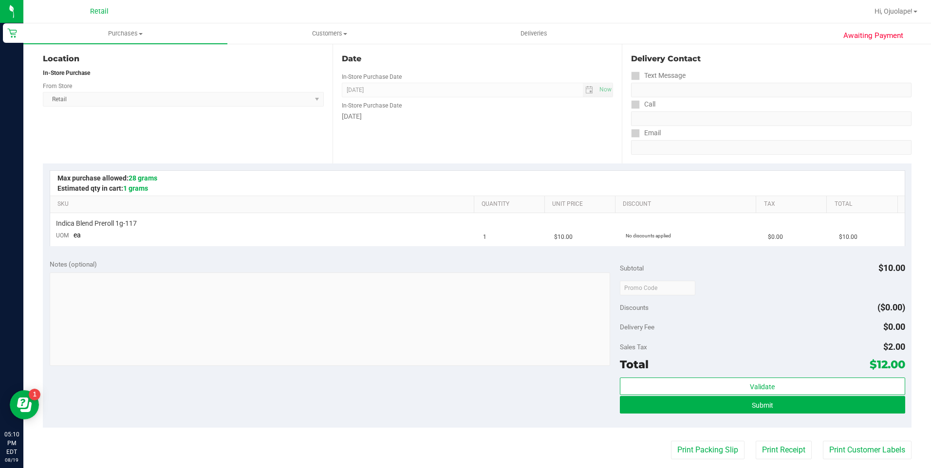
scroll to position [195, 0]
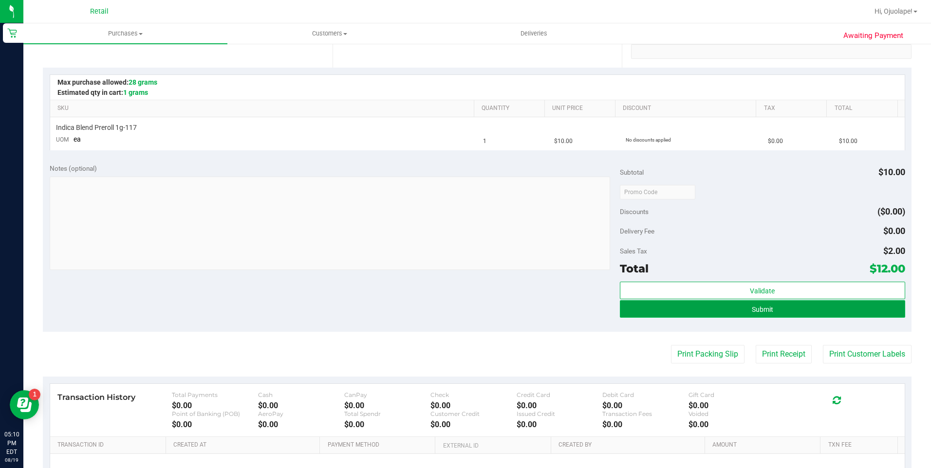
click at [448, 302] on button "Submit" at bounding box center [762, 309] width 285 height 18
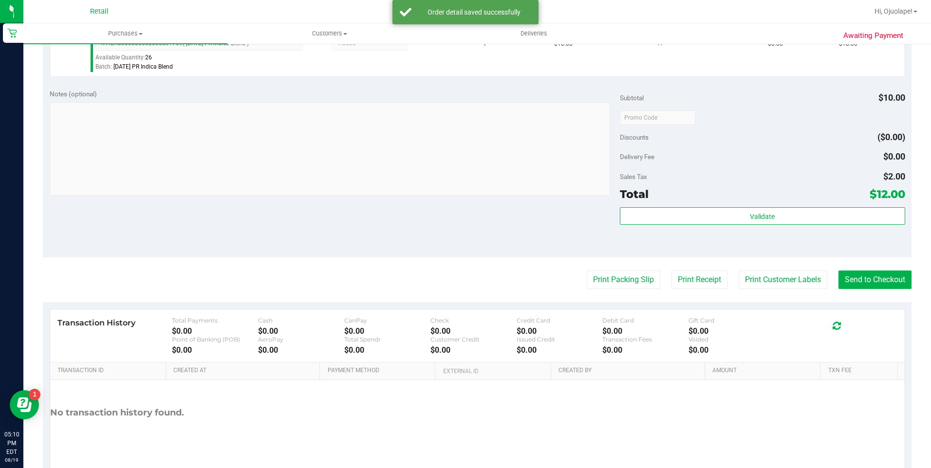
scroll to position [328, 0]
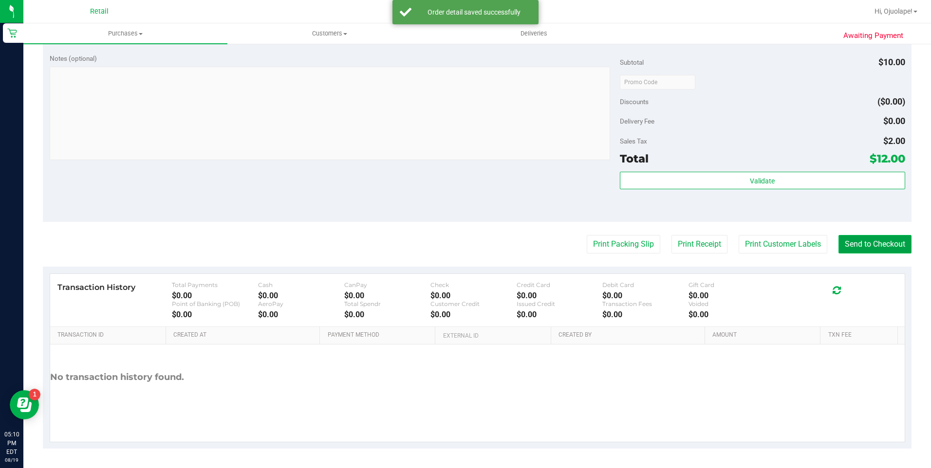
click at [448, 248] on button "Send to Checkout" at bounding box center [874, 244] width 73 height 18
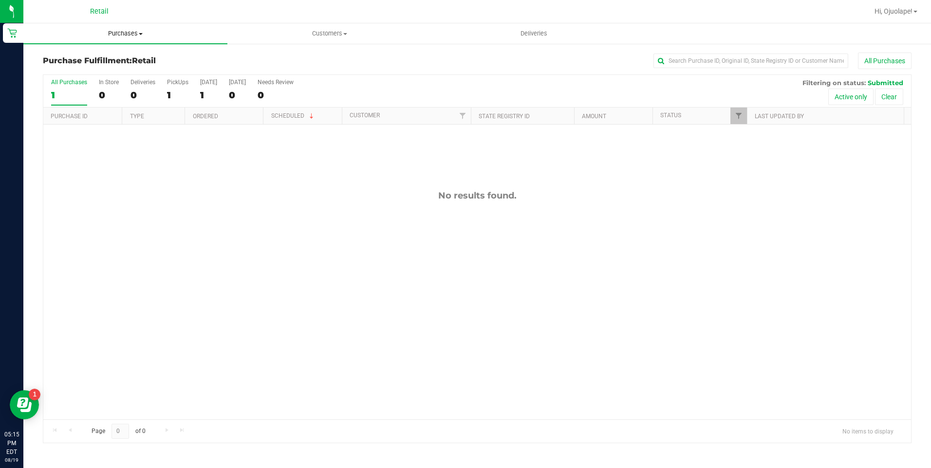
click at [140, 30] on span "Purchases" at bounding box center [125, 33] width 204 height 9
click at [126, 55] on li "Summary of purchases" at bounding box center [125, 59] width 204 height 12
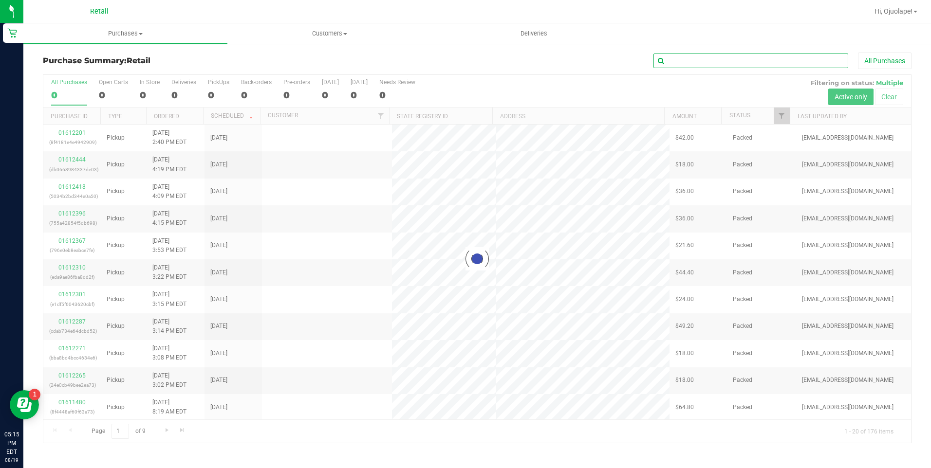
click at [448, 64] on input "text" at bounding box center [750, 61] width 195 height 15
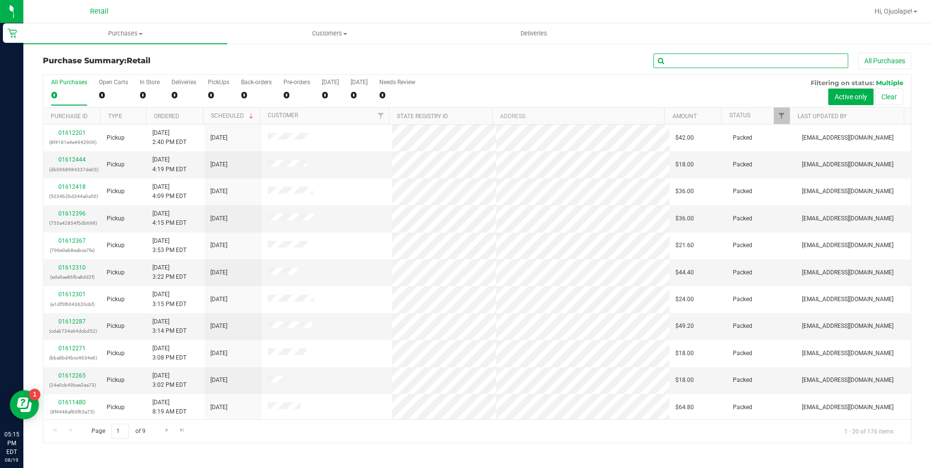
type input "a"
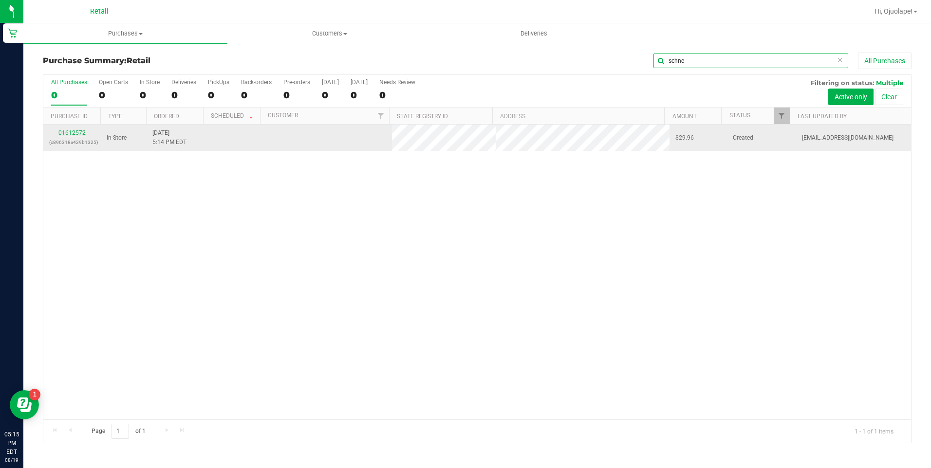
type input "schne"
click at [74, 130] on link "01612572" at bounding box center [71, 132] width 27 height 7
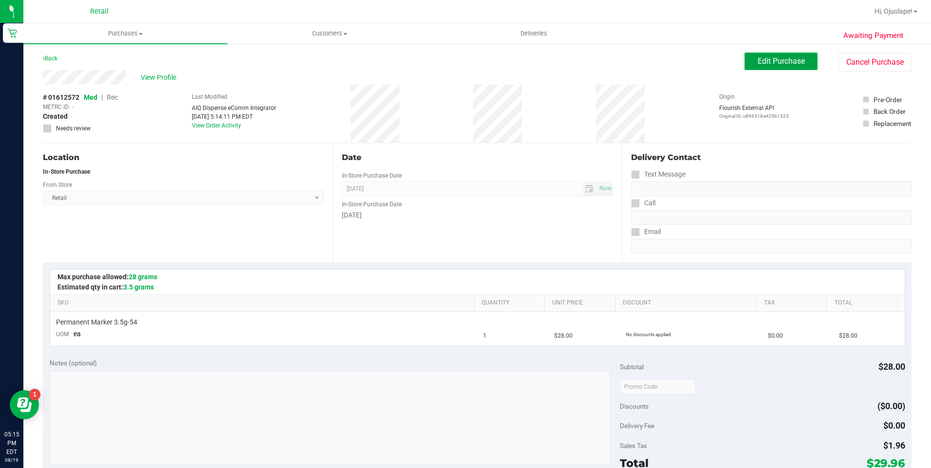
click at [448, 65] on button "Edit Purchase" at bounding box center [780, 62] width 73 height 18
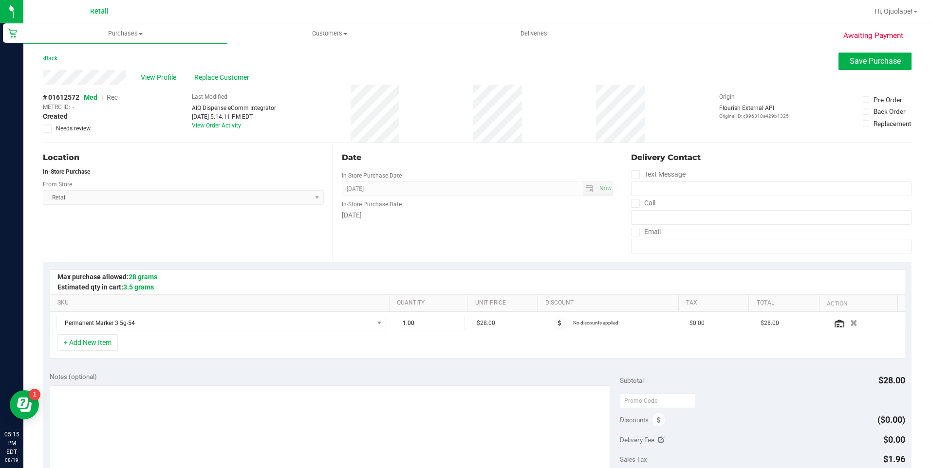
click at [115, 97] on span "Rec" at bounding box center [112, 97] width 11 height 8
click at [113, 96] on span "Rec" at bounding box center [112, 97] width 12 height 8
click at [448, 67] on button "Save Purchase" at bounding box center [874, 62] width 73 height 18
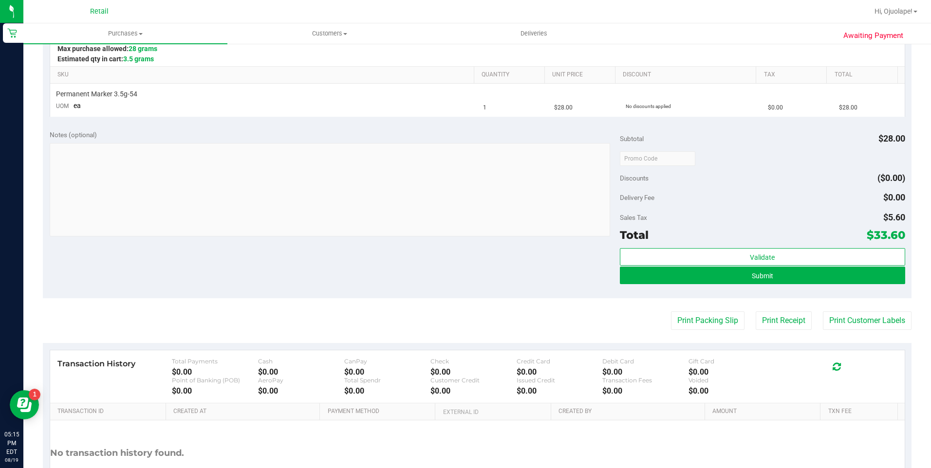
scroll to position [305, 0]
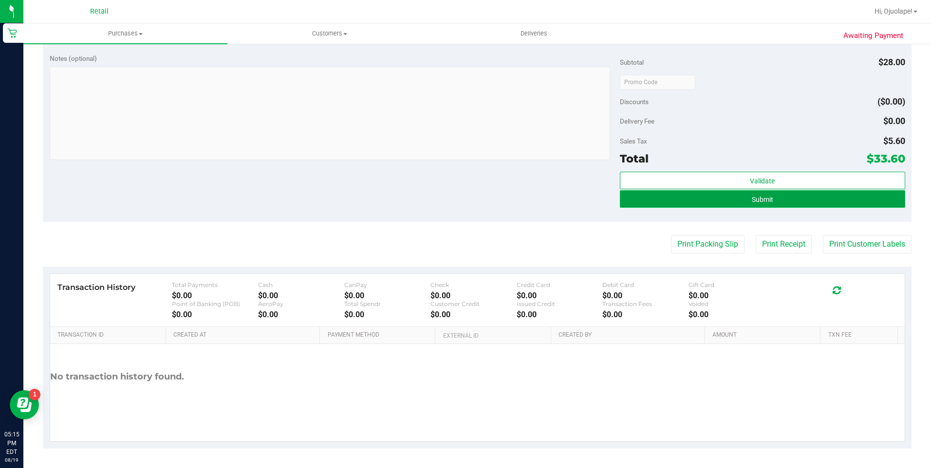
click at [448, 203] on button "Submit" at bounding box center [762, 199] width 285 height 18
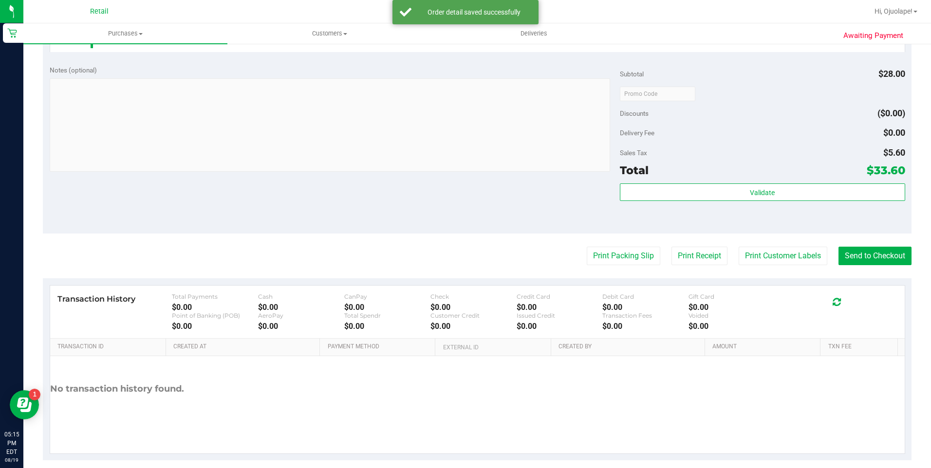
scroll to position [326, 0]
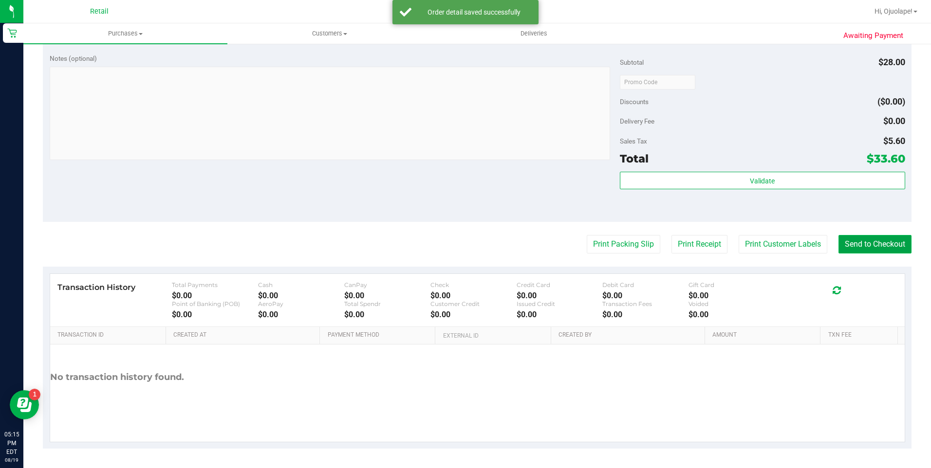
click at [448, 244] on button "Send to Checkout" at bounding box center [874, 244] width 73 height 18
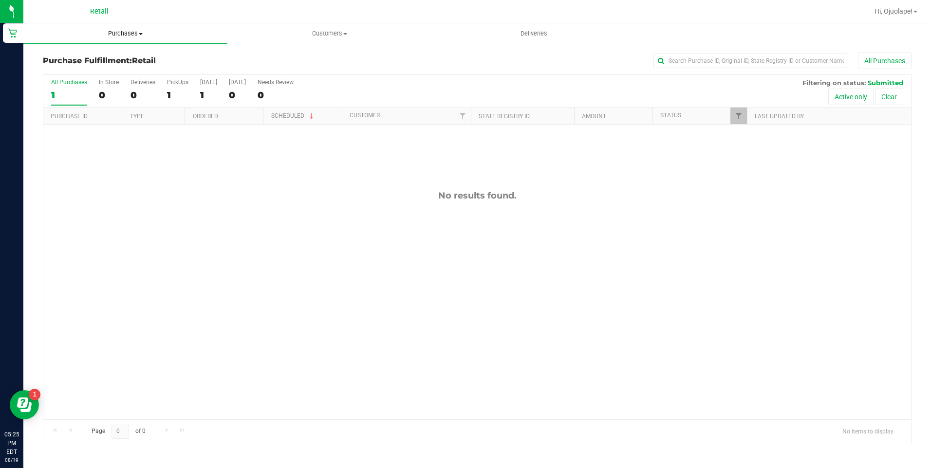
click at [123, 42] on uib-tab-heading "Purchases Summary of purchases Fulfillment All purchases" at bounding box center [125, 33] width 204 height 20
click at [129, 34] on span "Purchases" at bounding box center [125, 33] width 204 height 9
click at [126, 35] on span "Purchases" at bounding box center [125, 33] width 204 height 9
click at [113, 59] on span "Summary of purchases" at bounding box center [73, 59] width 100 height 8
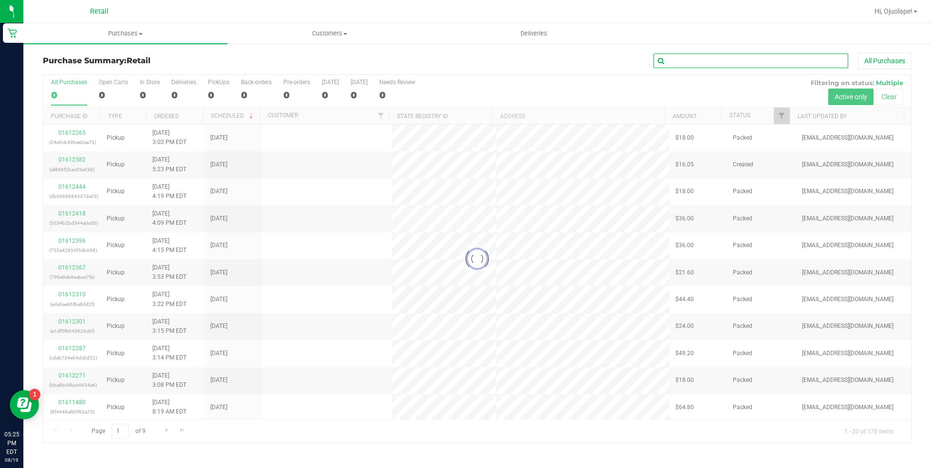
click at [448, 59] on input "text" at bounding box center [750, 61] width 195 height 15
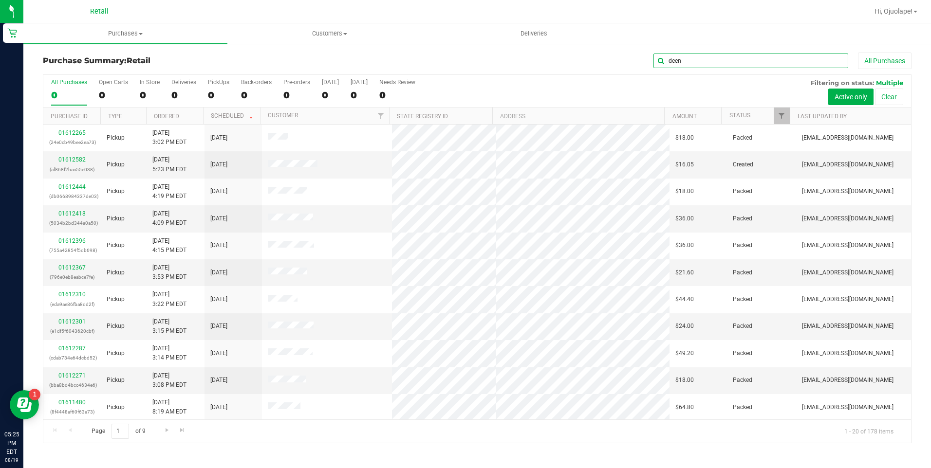
type input "deen"
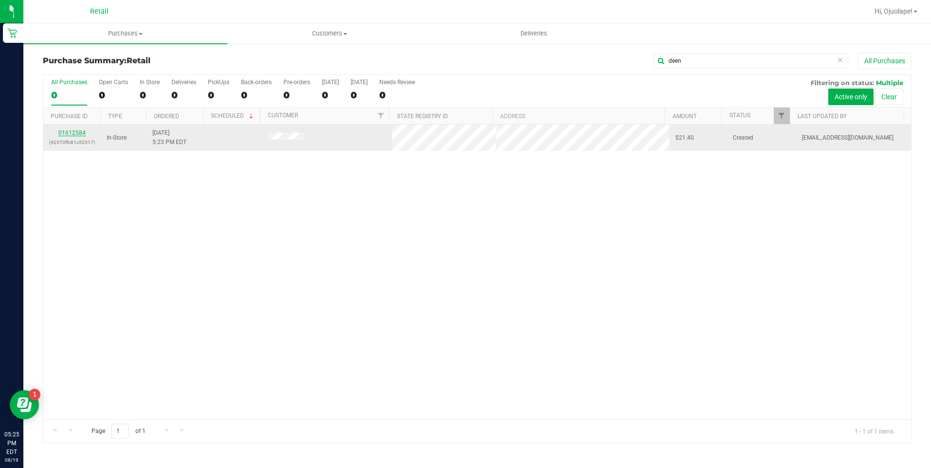
click at [73, 135] on link "01612584" at bounding box center [71, 132] width 27 height 7
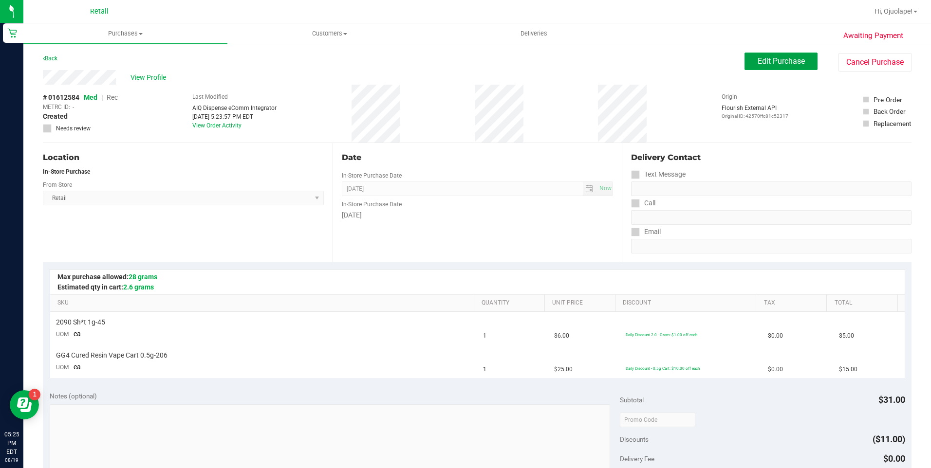
drag, startPoint x: 789, startPoint y: 59, endPoint x: 706, endPoint y: 62, distance: 82.8
click at [448, 59] on span "Edit Purchase" at bounding box center [780, 60] width 47 height 9
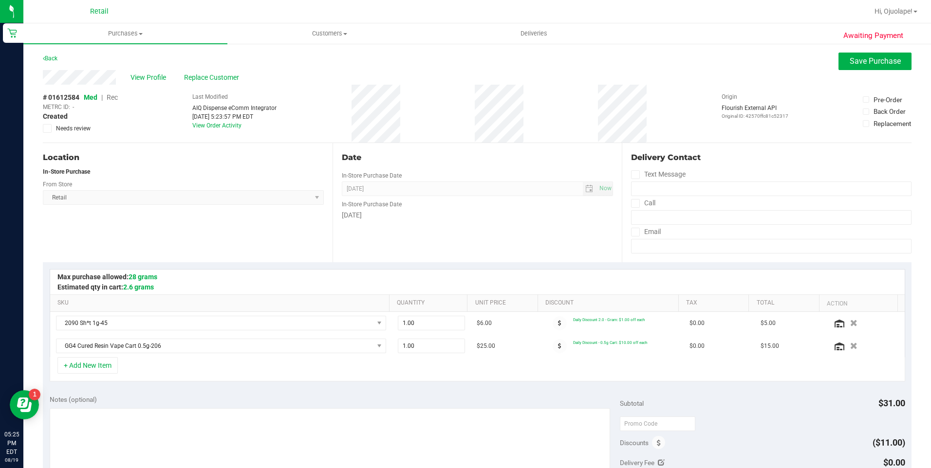
click at [114, 98] on span "Rec" at bounding box center [112, 97] width 11 height 8
click at [448, 68] on button "Save Purchase" at bounding box center [874, 62] width 73 height 18
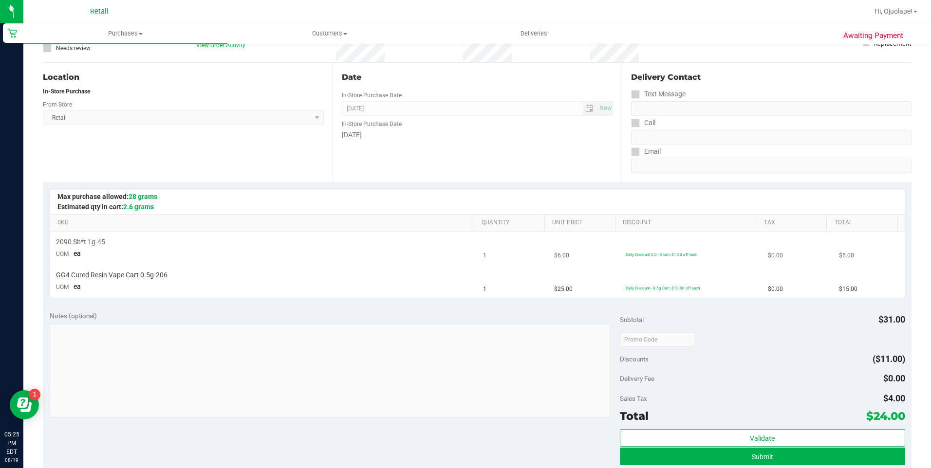
scroll to position [97, 0]
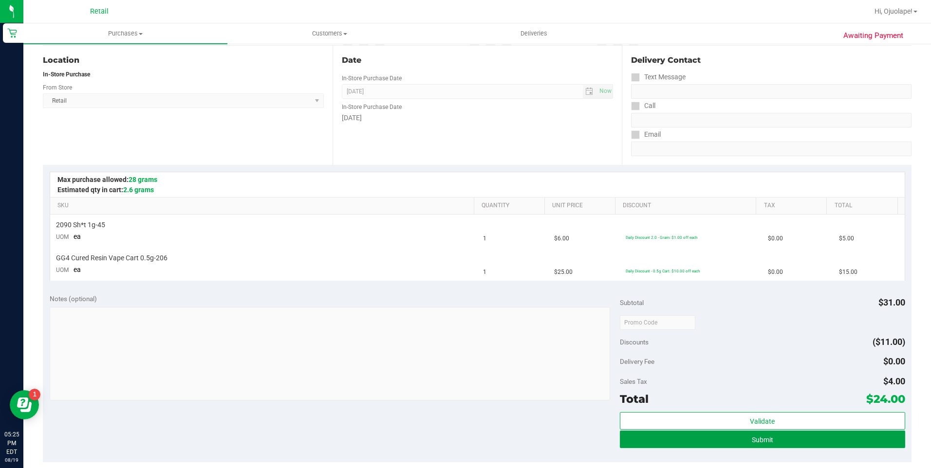
drag, startPoint x: 636, startPoint y: 435, endPoint x: 508, endPoint y: 286, distance: 196.4
click at [448, 316] on button "Submit" at bounding box center [762, 440] width 285 height 18
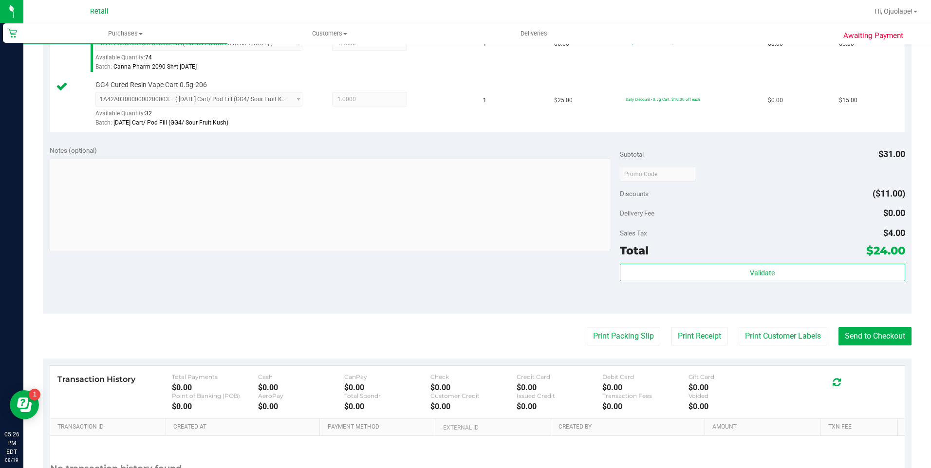
scroll to position [384, 0]
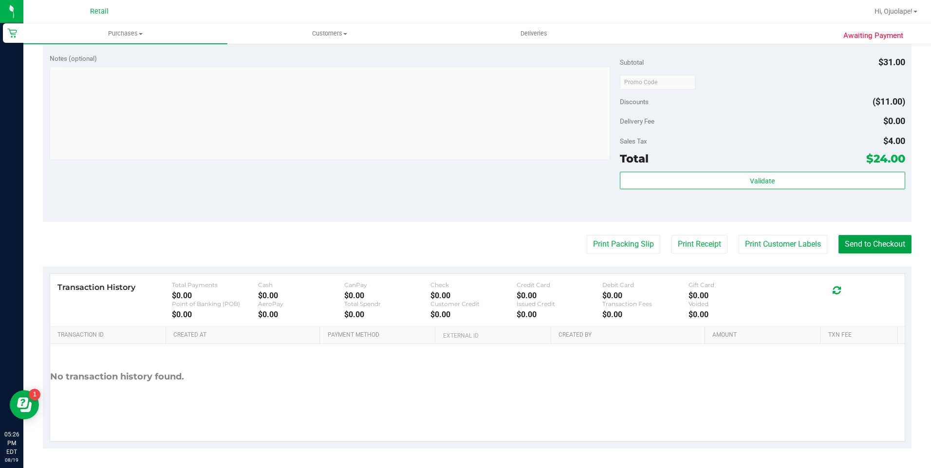
click at [448, 243] on button "Send to Checkout" at bounding box center [874, 244] width 73 height 18
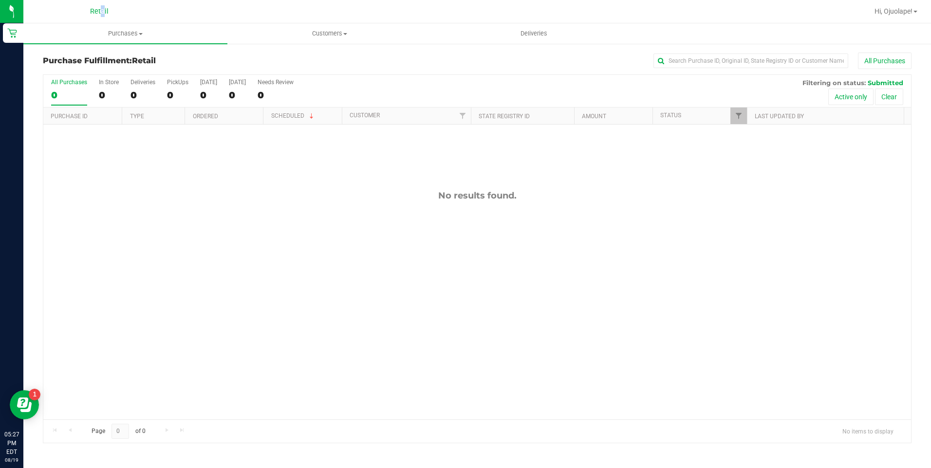
click at [99, 21] on nav "Retail Hi, Ojuolape!" at bounding box center [476, 11] width 907 height 23
click at [119, 32] on span "Purchases" at bounding box center [125, 33] width 204 height 9
click at [117, 50] on ul "Summary of purchases Fulfillment All purchases" at bounding box center [125, 70] width 204 height 53
click at [116, 55] on span "Summary of purchases" at bounding box center [73, 59] width 100 height 8
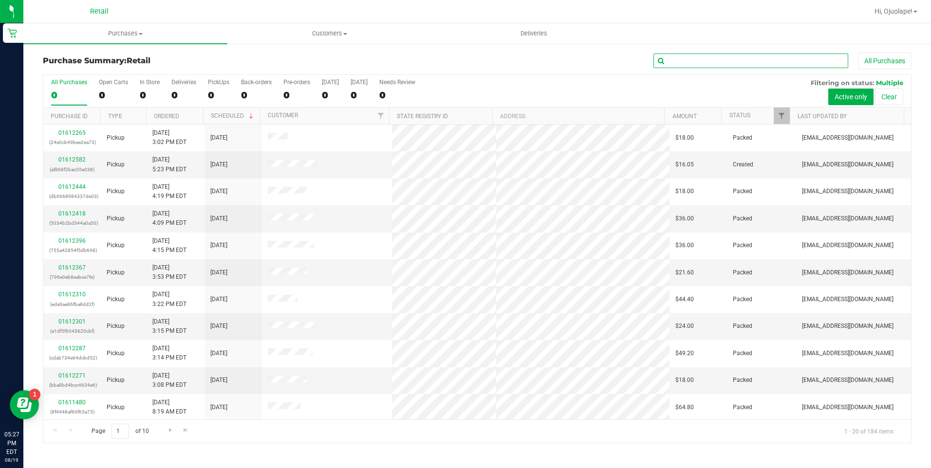
click at [448, 65] on input "text" at bounding box center [750, 61] width 195 height 15
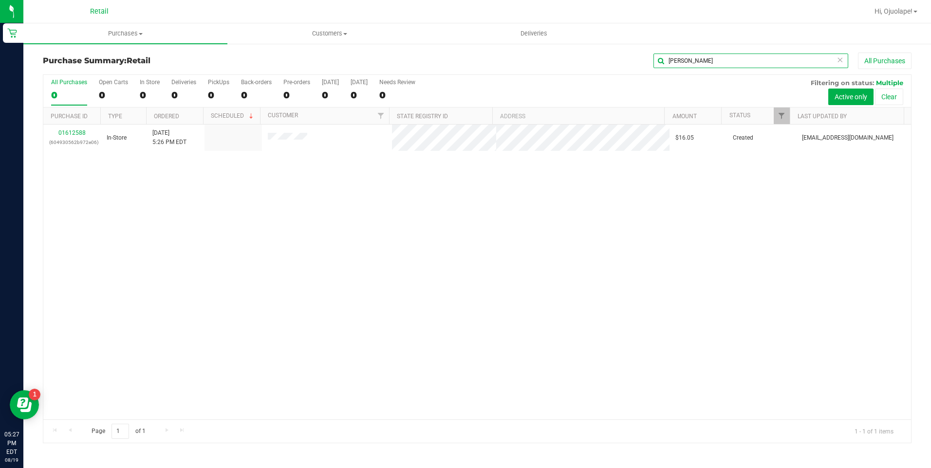
type input "[PERSON_NAME]"
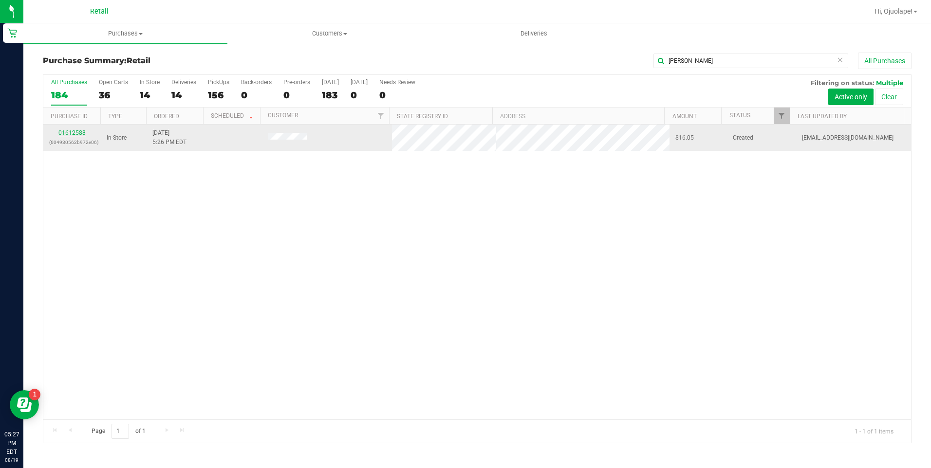
click at [79, 134] on link "01612588" at bounding box center [71, 132] width 27 height 7
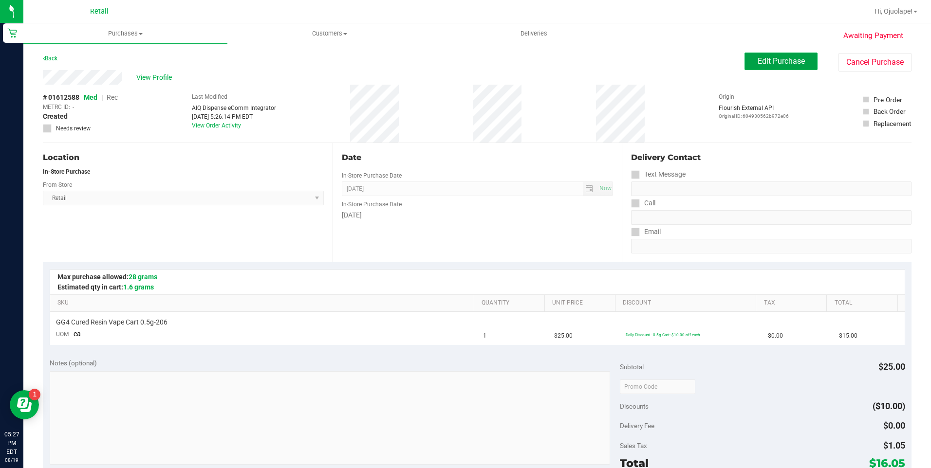
click at [448, 58] on span "Edit Purchase" at bounding box center [780, 60] width 47 height 9
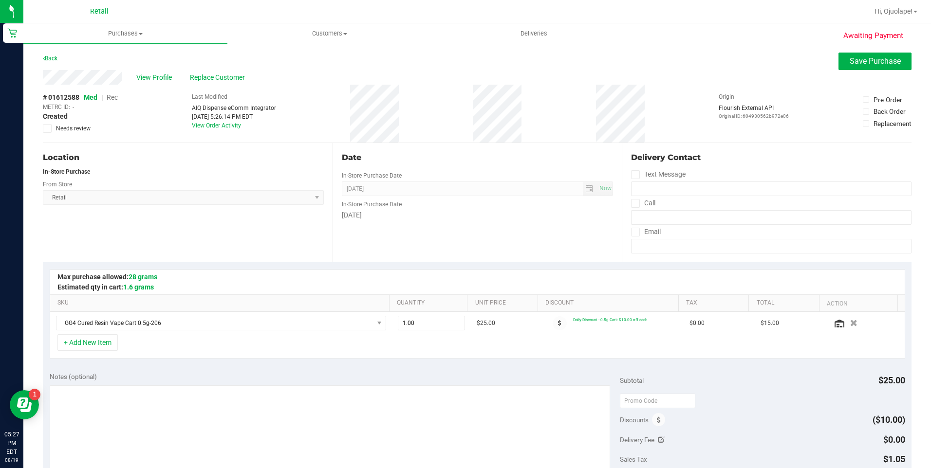
click at [114, 98] on span "Rec" at bounding box center [112, 97] width 11 height 8
click at [448, 62] on button "Save Purchase" at bounding box center [874, 62] width 73 height 18
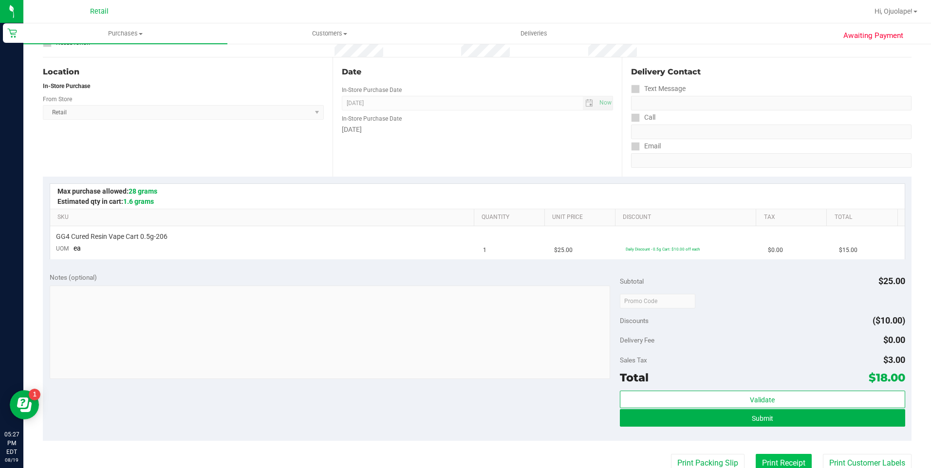
scroll to position [195, 0]
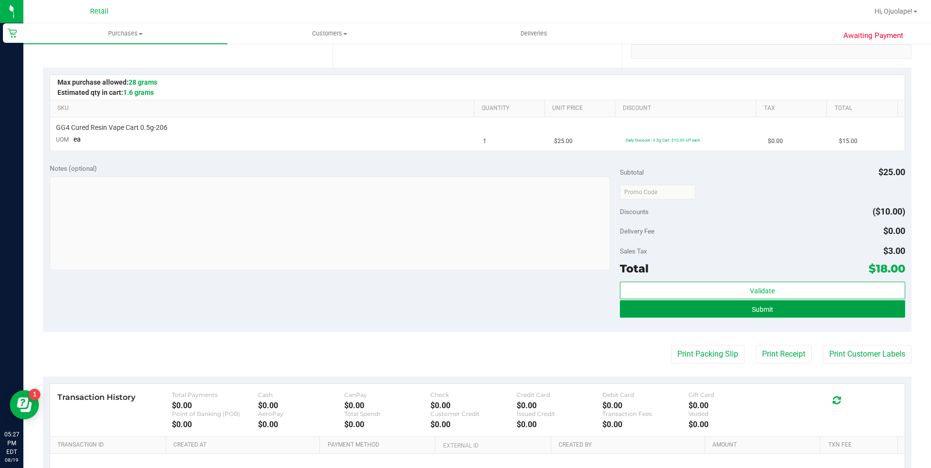
click at [448, 303] on button "Submit" at bounding box center [762, 309] width 285 height 18
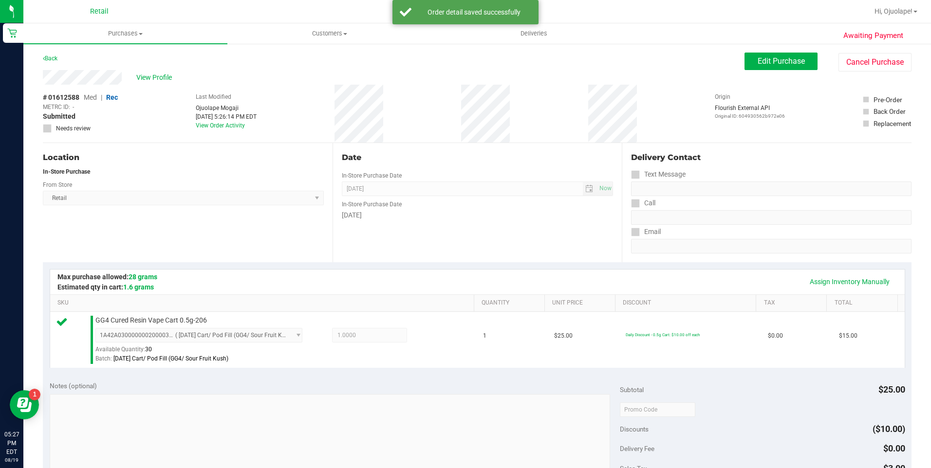
scroll to position [292, 0]
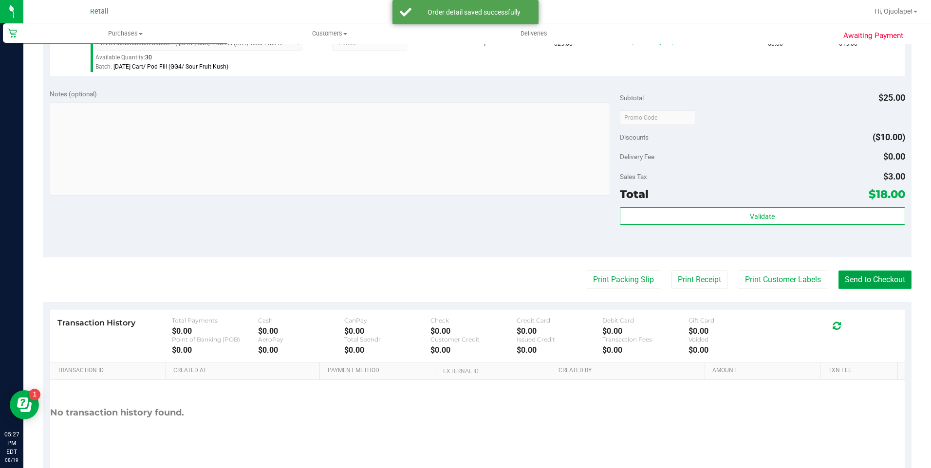
click at [448, 279] on button "Send to Checkout" at bounding box center [874, 280] width 73 height 18
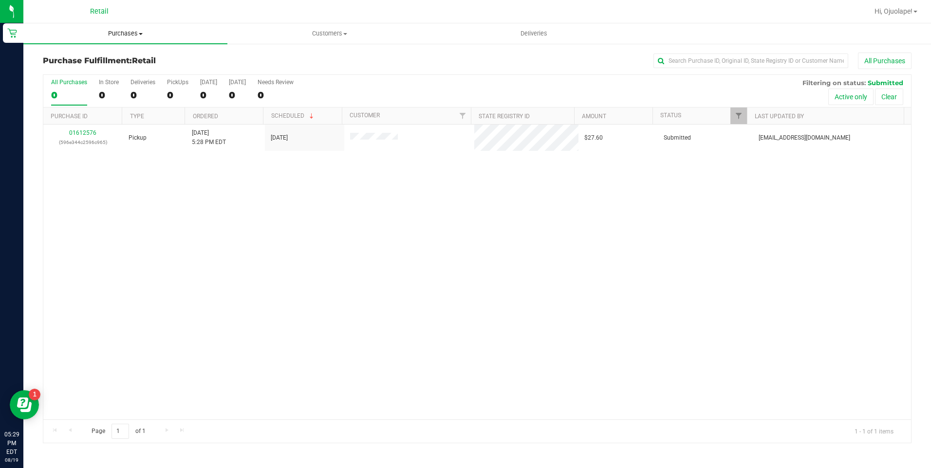
click at [115, 36] on span "Purchases" at bounding box center [125, 33] width 204 height 9
click at [94, 58] on span "Summary of purchases" at bounding box center [73, 59] width 100 height 8
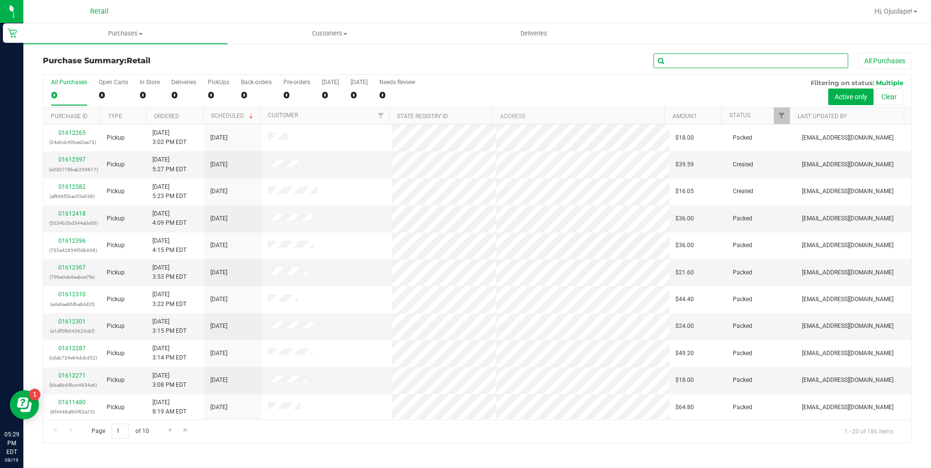
click at [448, 62] on input "text" at bounding box center [750, 61] width 195 height 15
type input "fern"
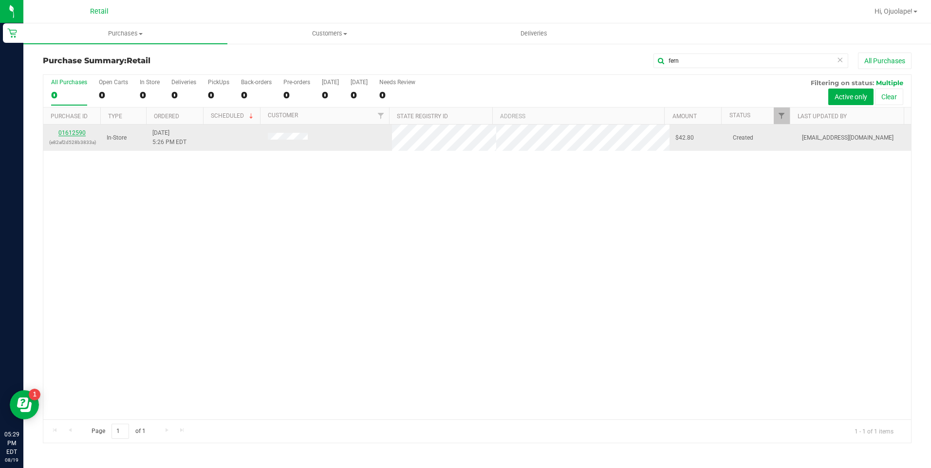
click at [80, 132] on link "01612590" at bounding box center [71, 132] width 27 height 7
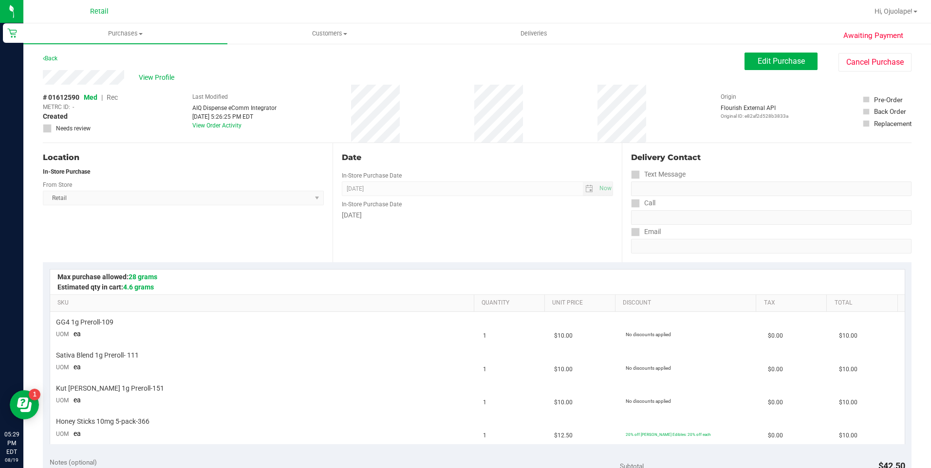
click at [448, 71] on div "Edit Purchase Cancel Purchase" at bounding box center [827, 62] width 167 height 19
click at [448, 42] on ul "Purchases Summary of purchases Fulfillment All purchases Customers All customer…" at bounding box center [488, 33] width 931 height 21
drag, startPoint x: 754, startPoint y: 62, endPoint x: 597, endPoint y: 60, distance: 156.3
click at [448, 62] on button "Edit Purchase" at bounding box center [780, 62] width 73 height 18
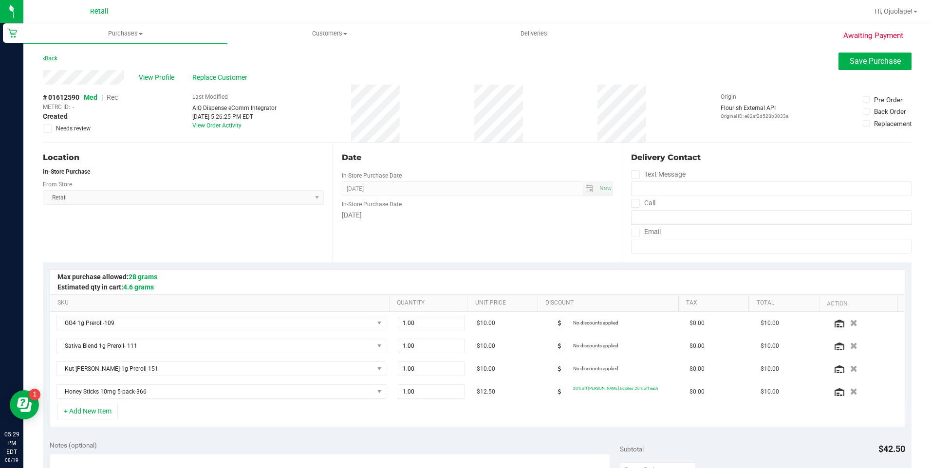
click at [114, 97] on span "Rec" at bounding box center [112, 97] width 11 height 8
click at [448, 55] on button "Save Purchase" at bounding box center [874, 62] width 73 height 18
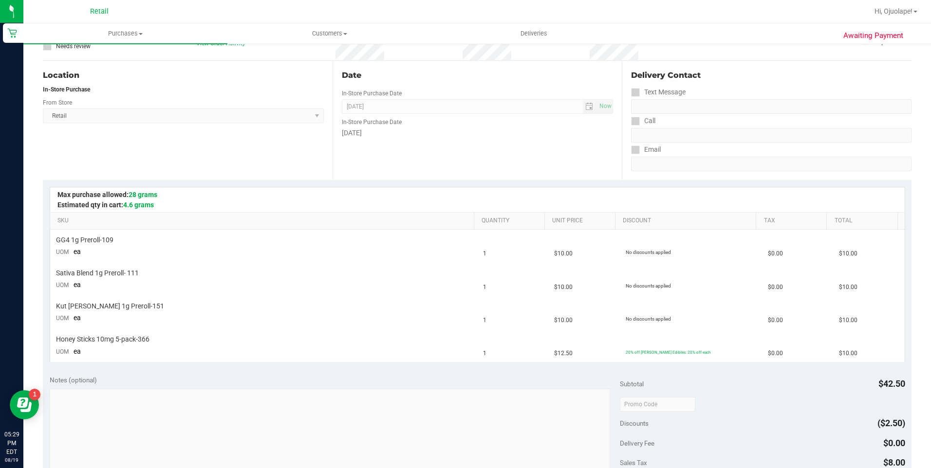
scroll to position [243, 0]
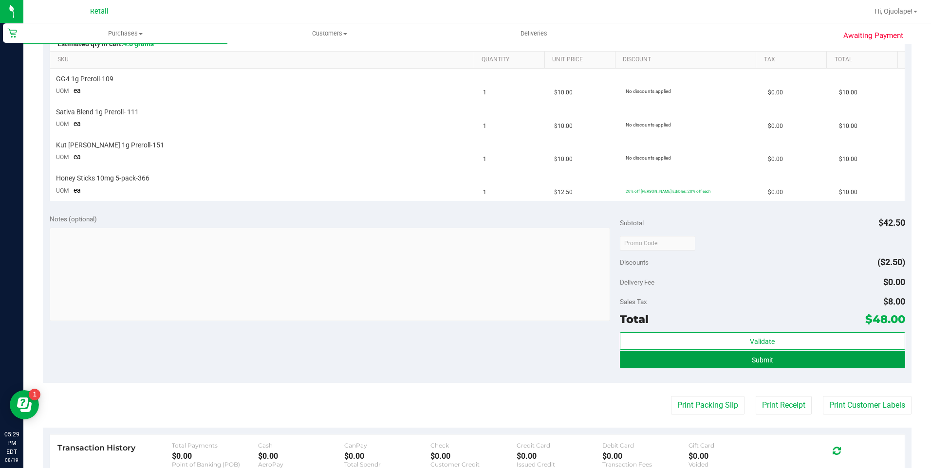
click at [448, 316] on button "Submit" at bounding box center [762, 360] width 285 height 18
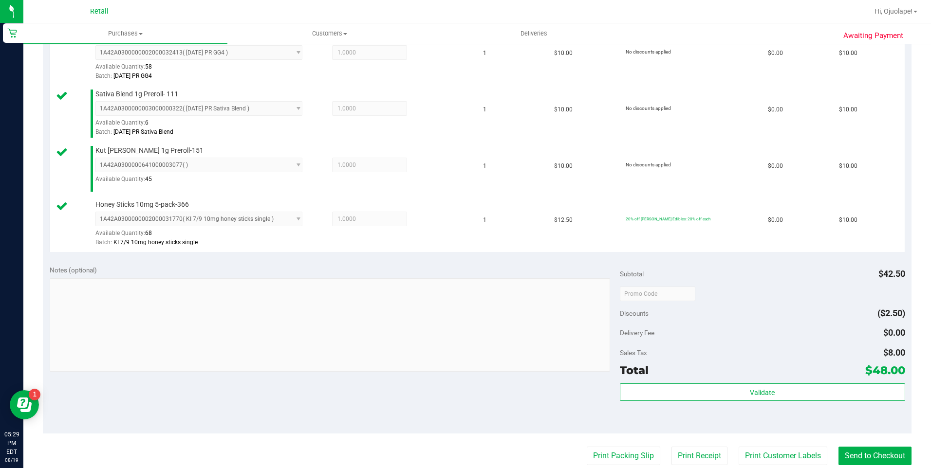
scroll to position [389, 0]
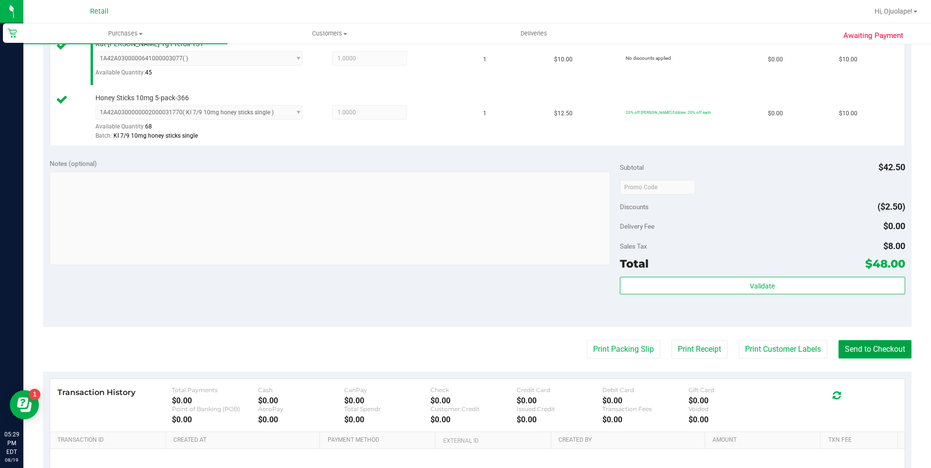
click at [448, 316] on button "Send to Checkout" at bounding box center [874, 349] width 73 height 18
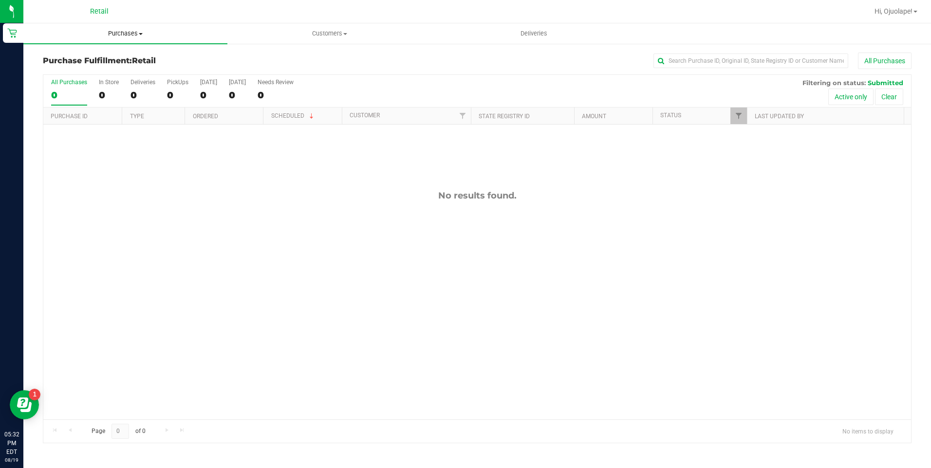
click at [129, 38] on uib-tab-heading "Purchases Summary of purchases Fulfillment All purchases" at bounding box center [125, 33] width 204 height 20
click at [129, 56] on li "Summary of purchases" at bounding box center [125, 59] width 204 height 12
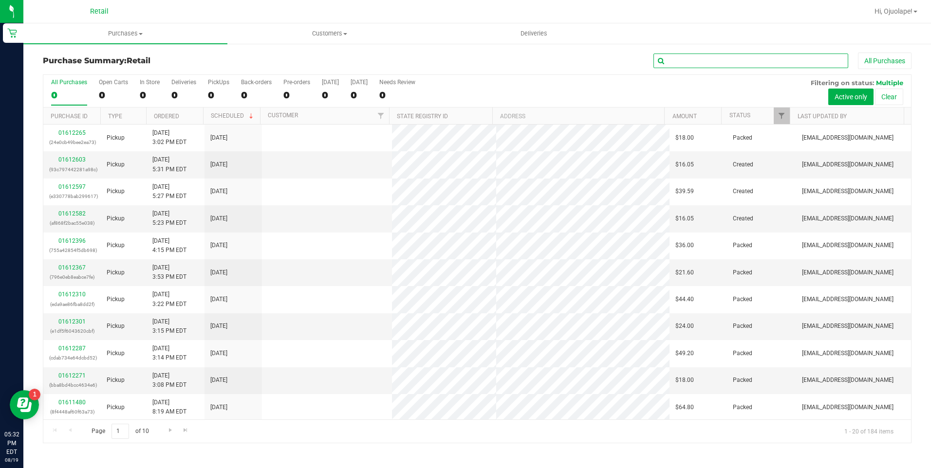
click at [448, 60] on input "text" at bounding box center [750, 61] width 195 height 15
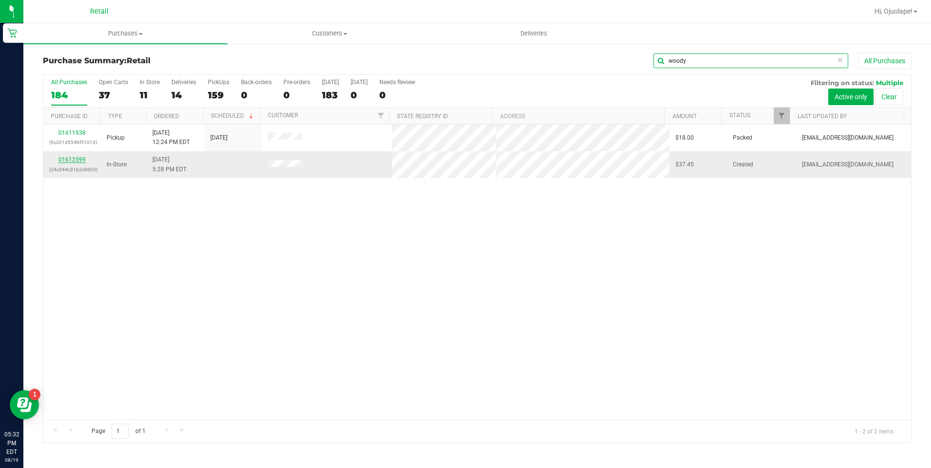
type input "woody"
click at [81, 162] on link "01612599" at bounding box center [71, 159] width 27 height 7
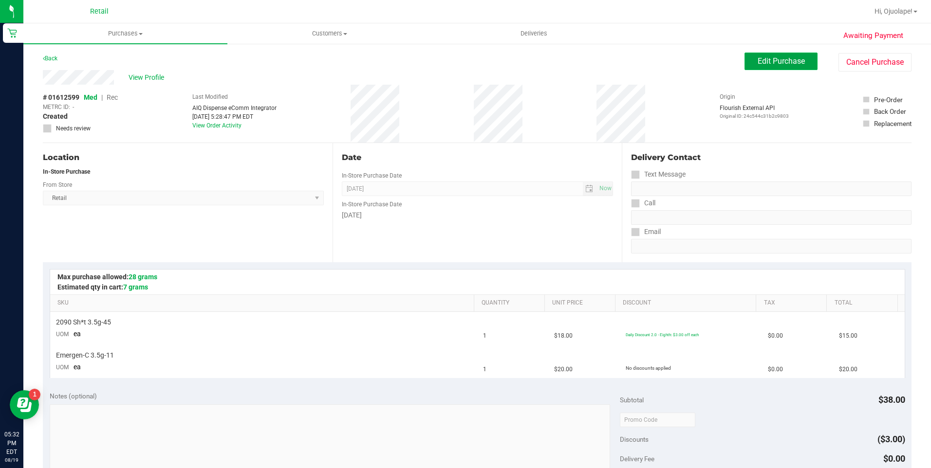
click at [448, 59] on button "Edit Purchase" at bounding box center [780, 62] width 73 height 18
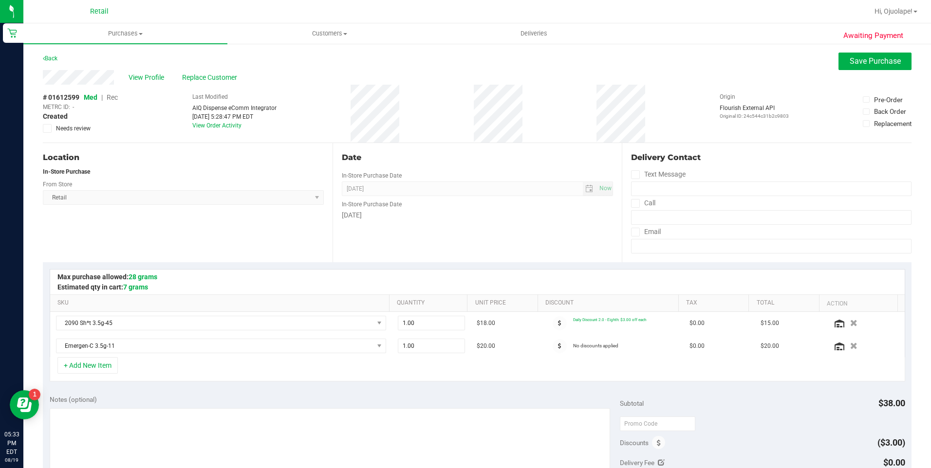
click at [110, 95] on span "Rec" at bounding box center [112, 97] width 11 height 8
click at [448, 55] on button "Save Purchase" at bounding box center [874, 62] width 73 height 18
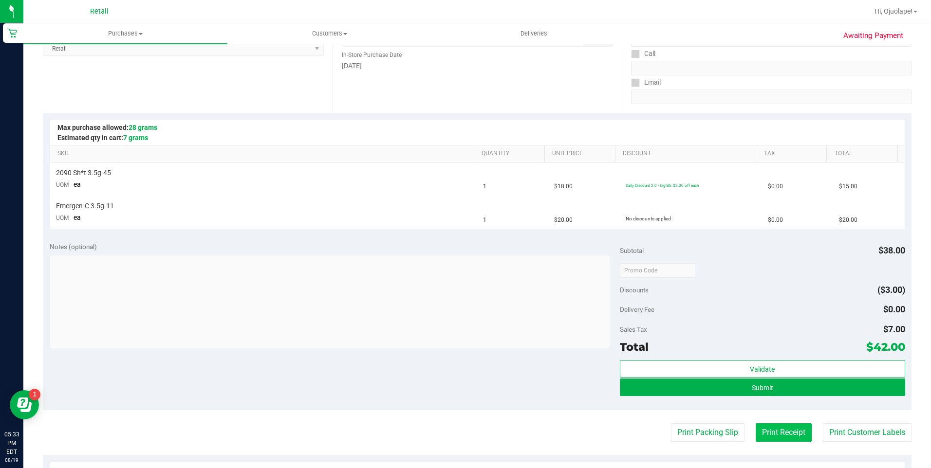
scroll to position [243, 0]
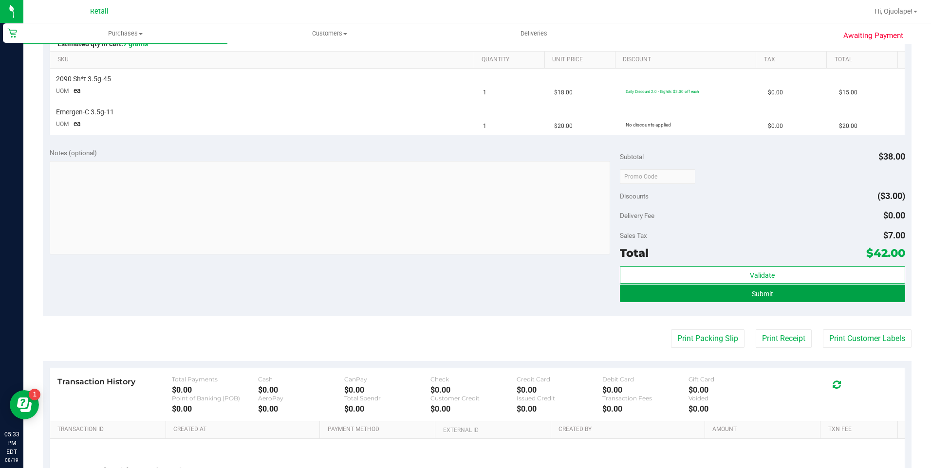
click at [448, 292] on button "Submit" at bounding box center [762, 294] width 285 height 18
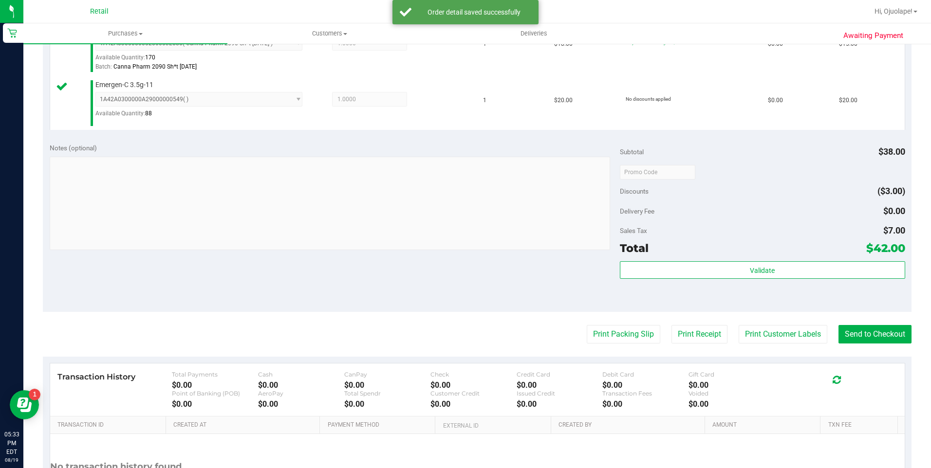
scroll to position [382, 0]
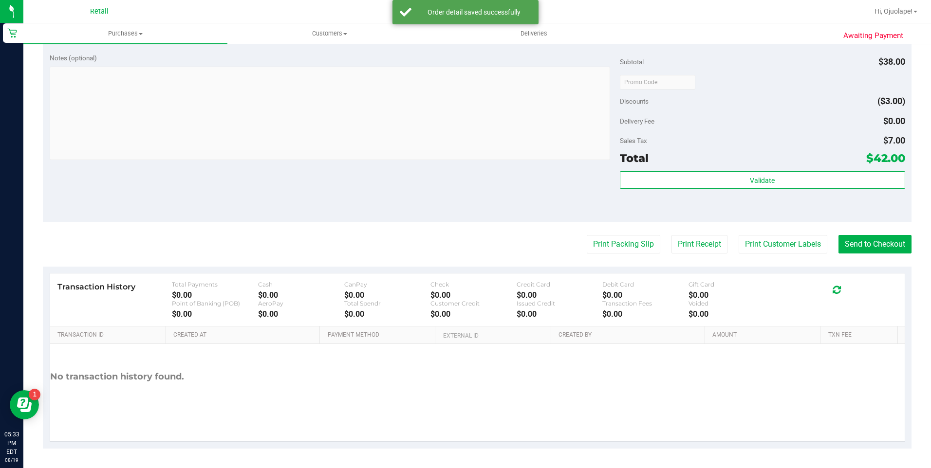
click at [448, 234] on purchase-details "Back Edit Purchase Cancel Purchase View Profile # 01612599 Med | Rec METRC ID: …" at bounding box center [477, 59] width 868 height 778
click at [448, 244] on button "Send to Checkout" at bounding box center [874, 244] width 73 height 18
